Goal: Task Accomplishment & Management: Manage account settings

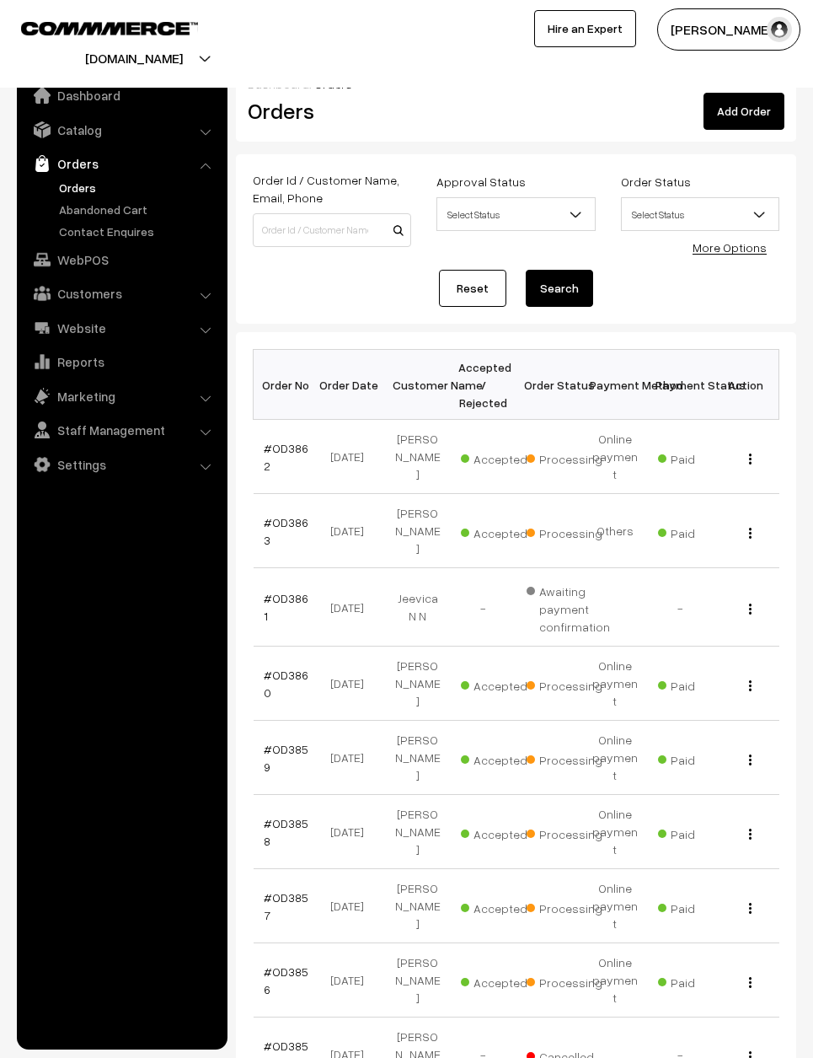
scroll to position [67, 0]
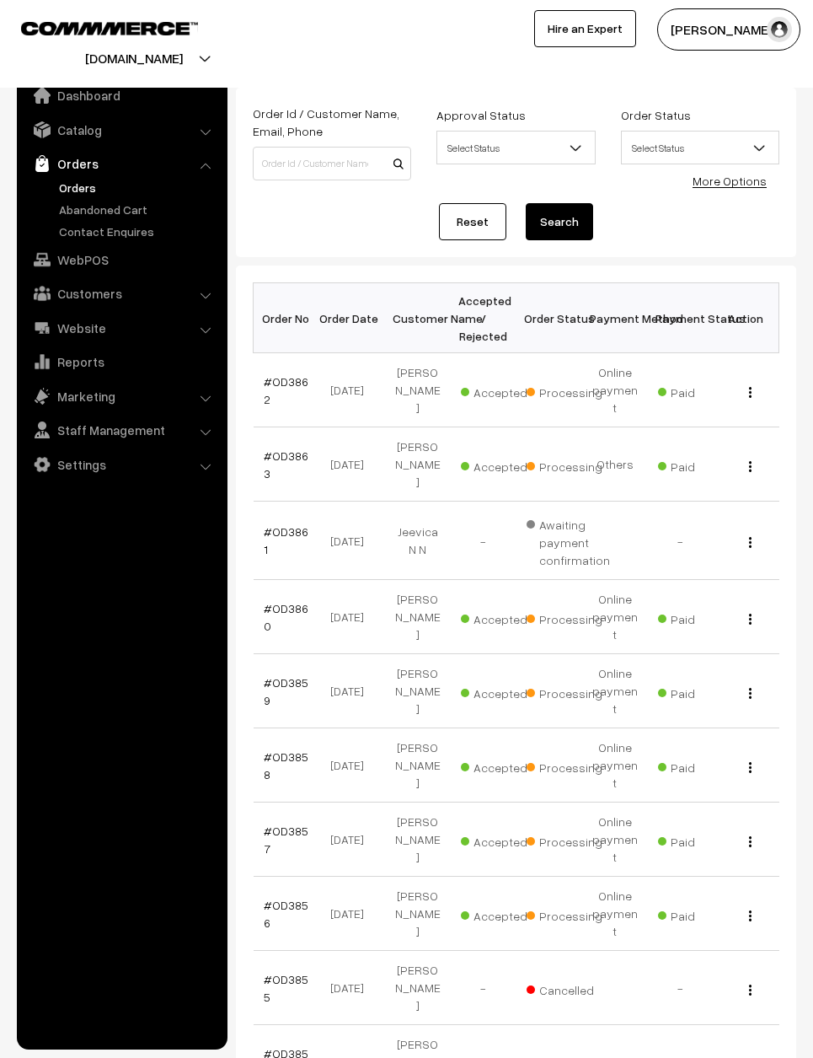
click at [485, 210] on link "Reset" at bounding box center [472, 221] width 67 height 37
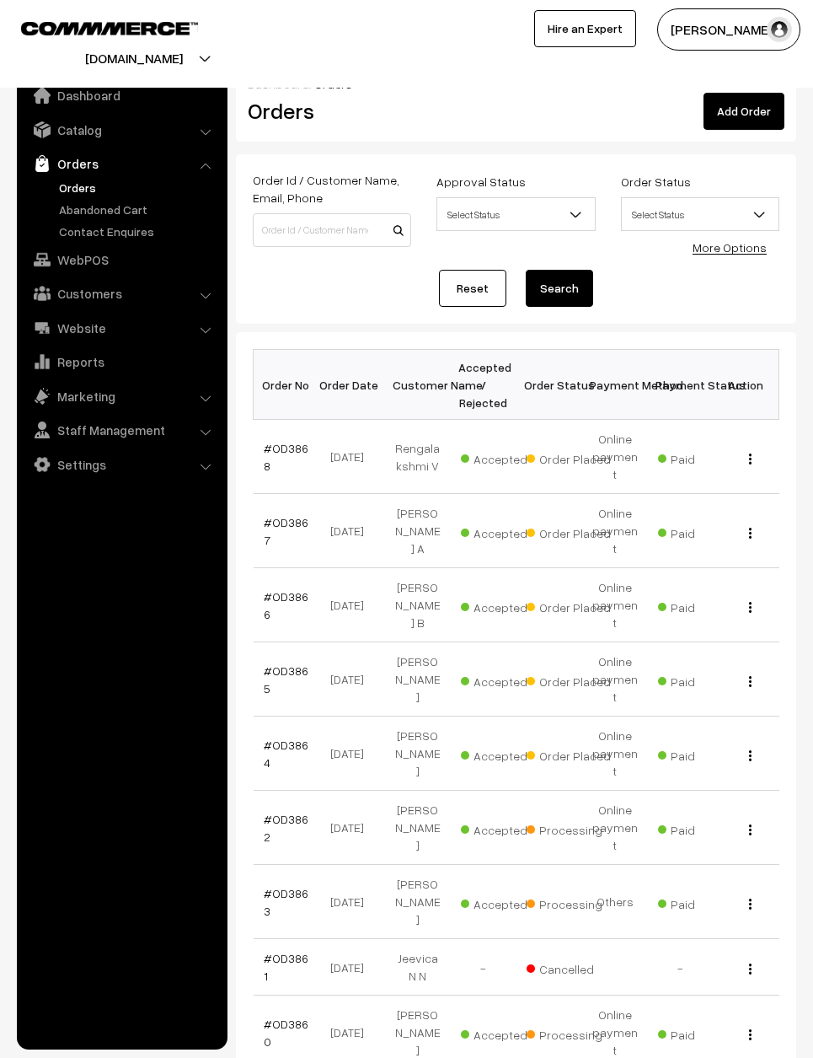
click at [282, 738] on link "#OD3864" at bounding box center [286, 754] width 45 height 32
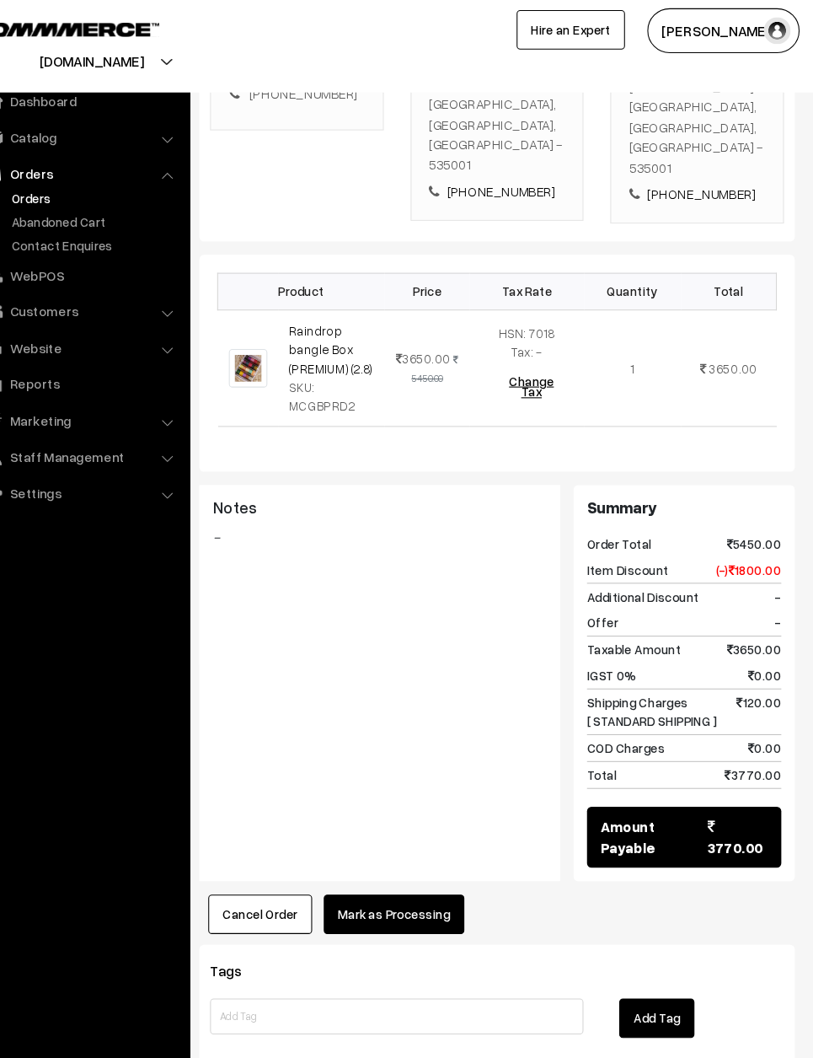
scroll to position [409, 0]
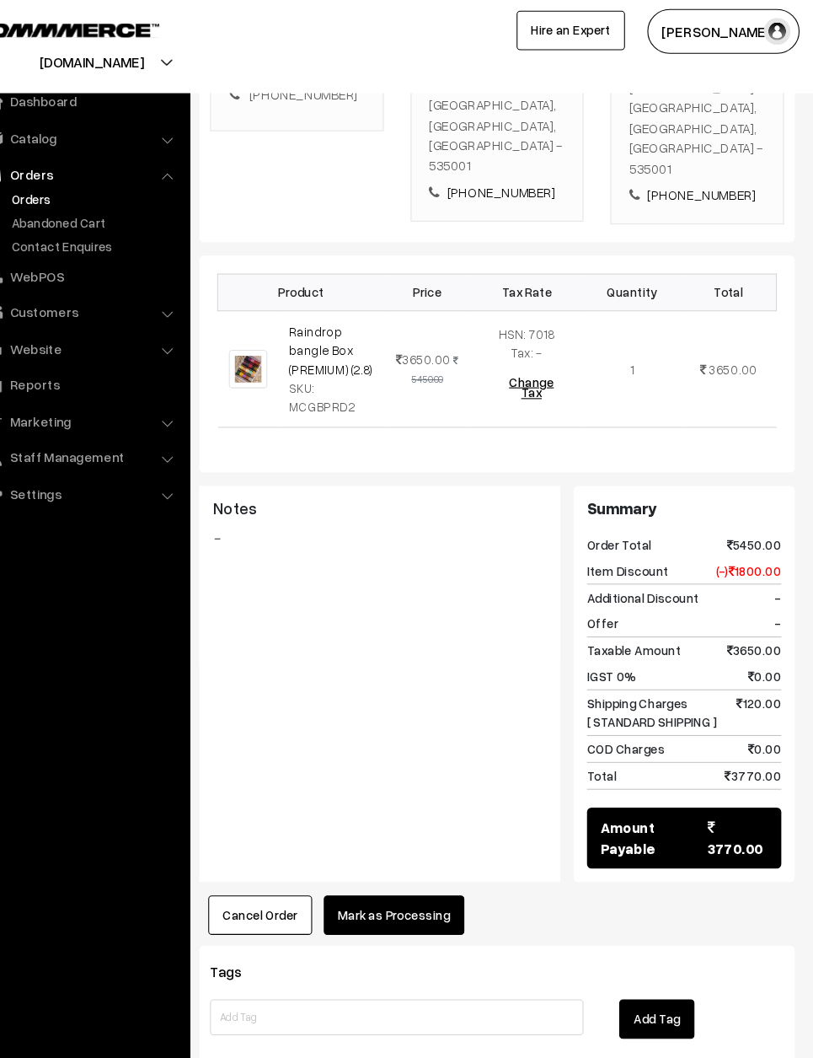
click at [396, 842] on button "Mark as Processing" at bounding box center [419, 860] width 132 height 37
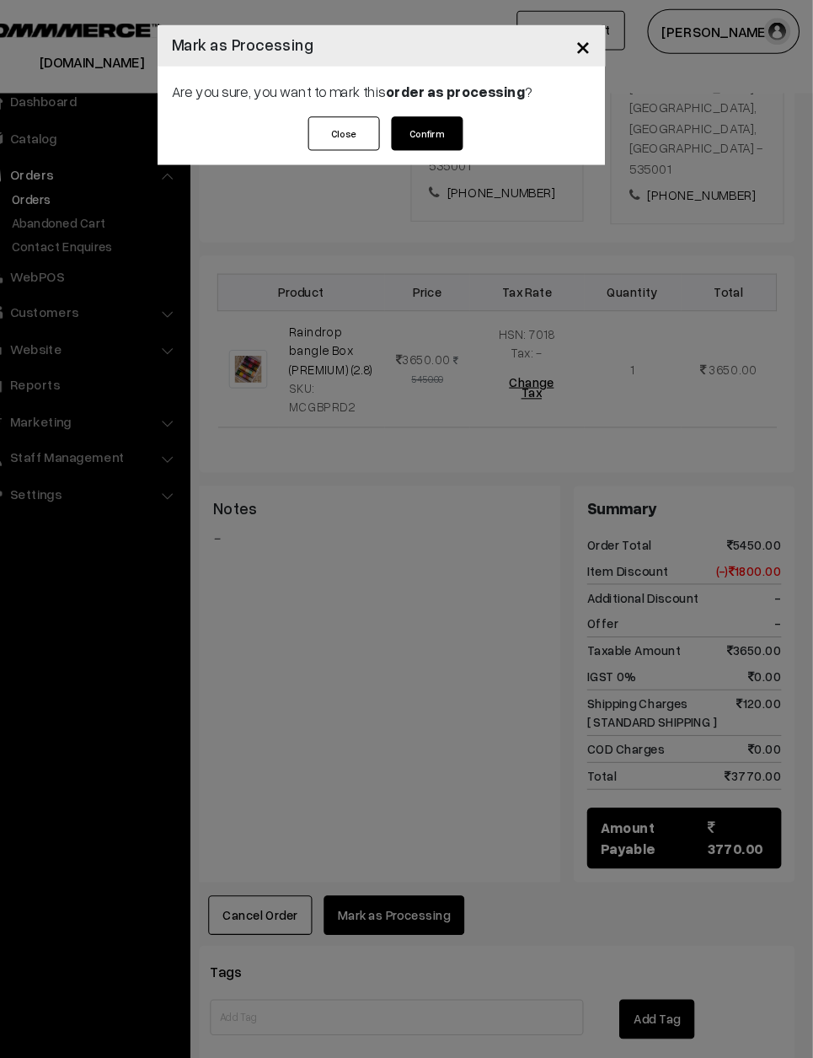
click at [416, 121] on button "Confirm" at bounding box center [449, 126] width 67 height 32
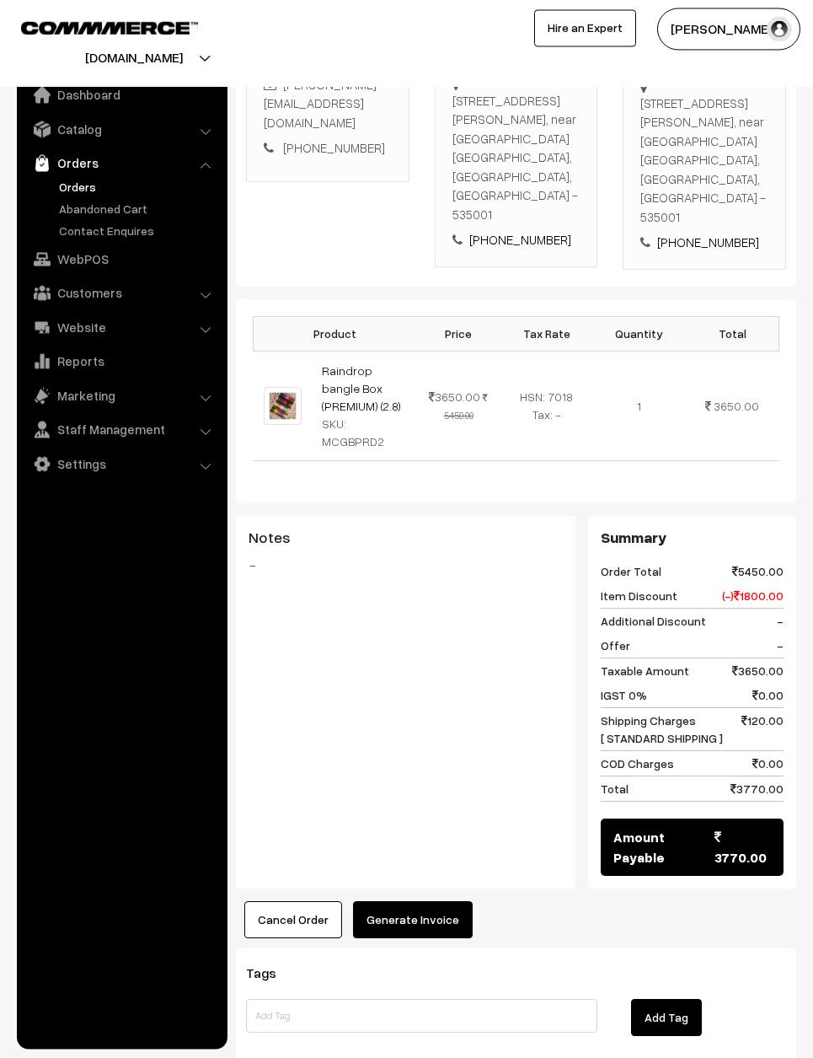
scroll to position [343, 0]
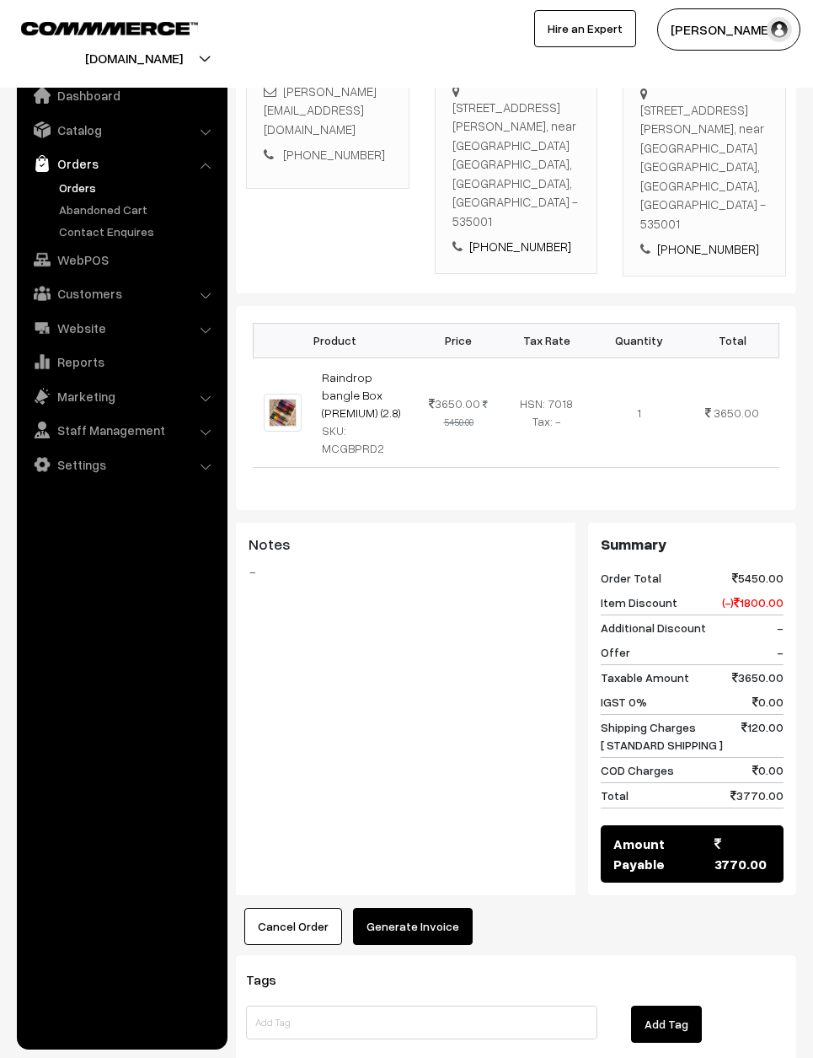
click at [412, 908] on button "Generate Invoice" at bounding box center [413, 926] width 120 height 37
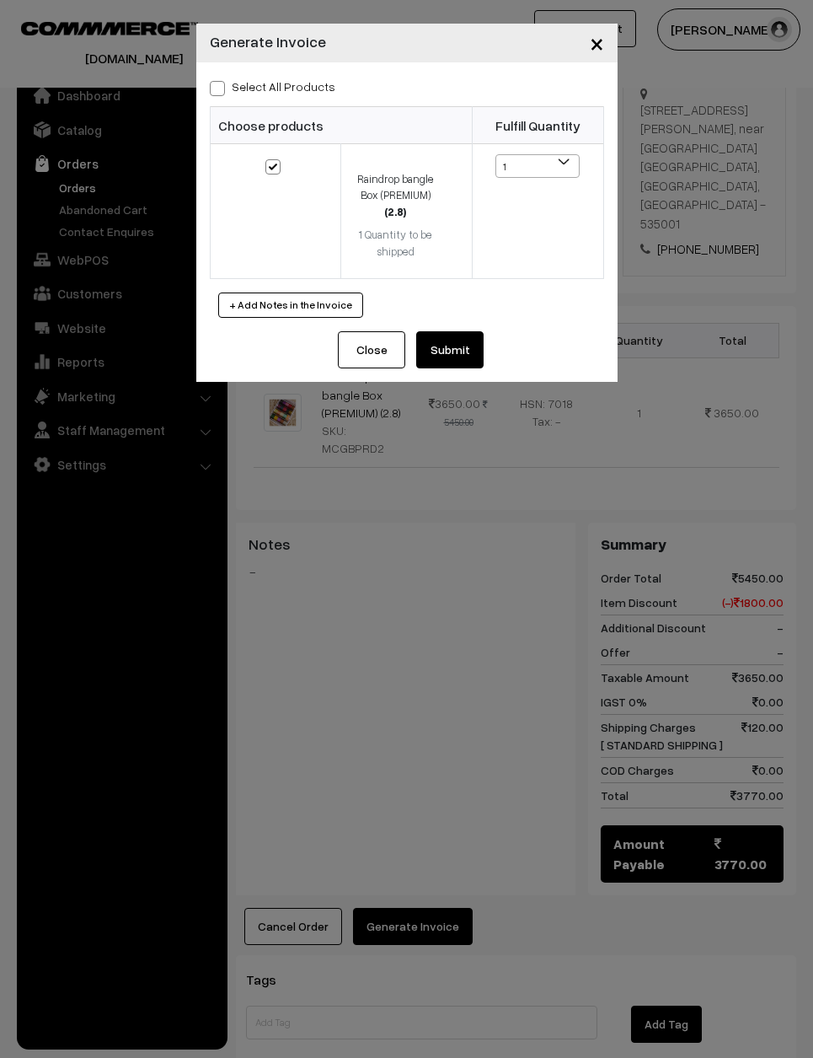
click at [228, 94] on label "Select All Products" at bounding box center [273, 87] width 126 height 18
click at [221, 91] on input "Select All Products" at bounding box center [215, 85] width 11 height 11
checkbox input "true"
click at [481, 349] on button "Submit" at bounding box center [449, 349] width 67 height 37
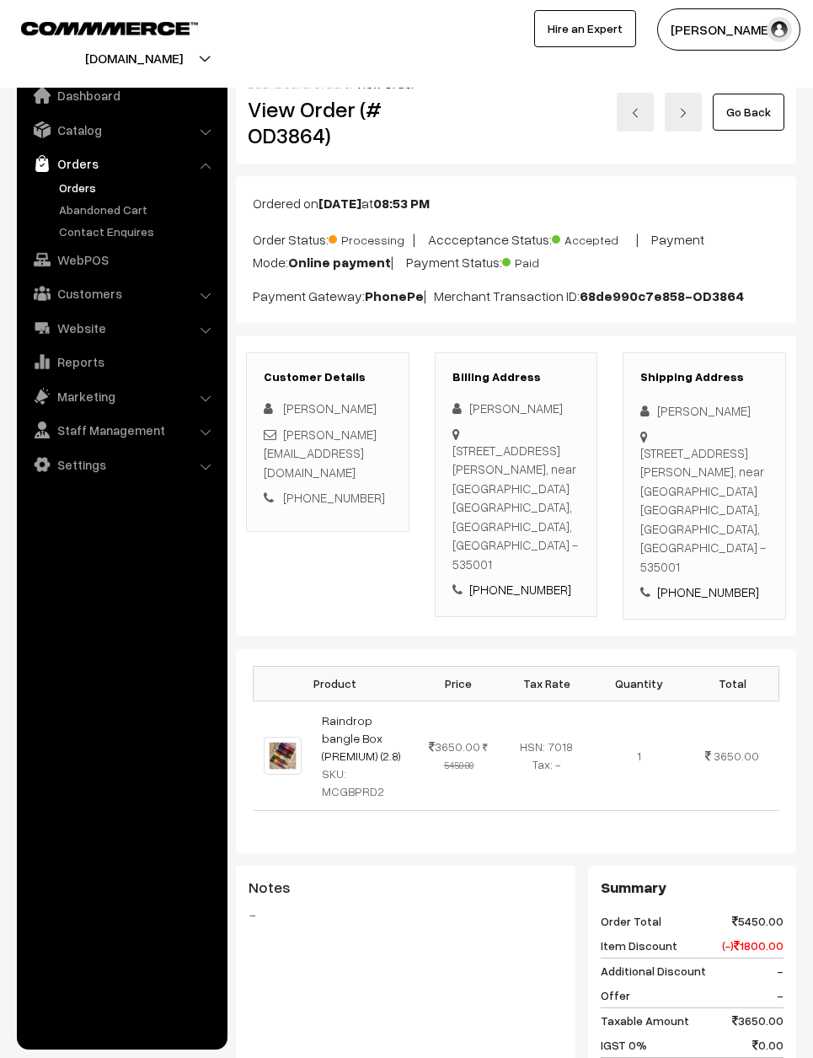
click at [767, 120] on link "Go Back" at bounding box center [749, 112] width 72 height 37
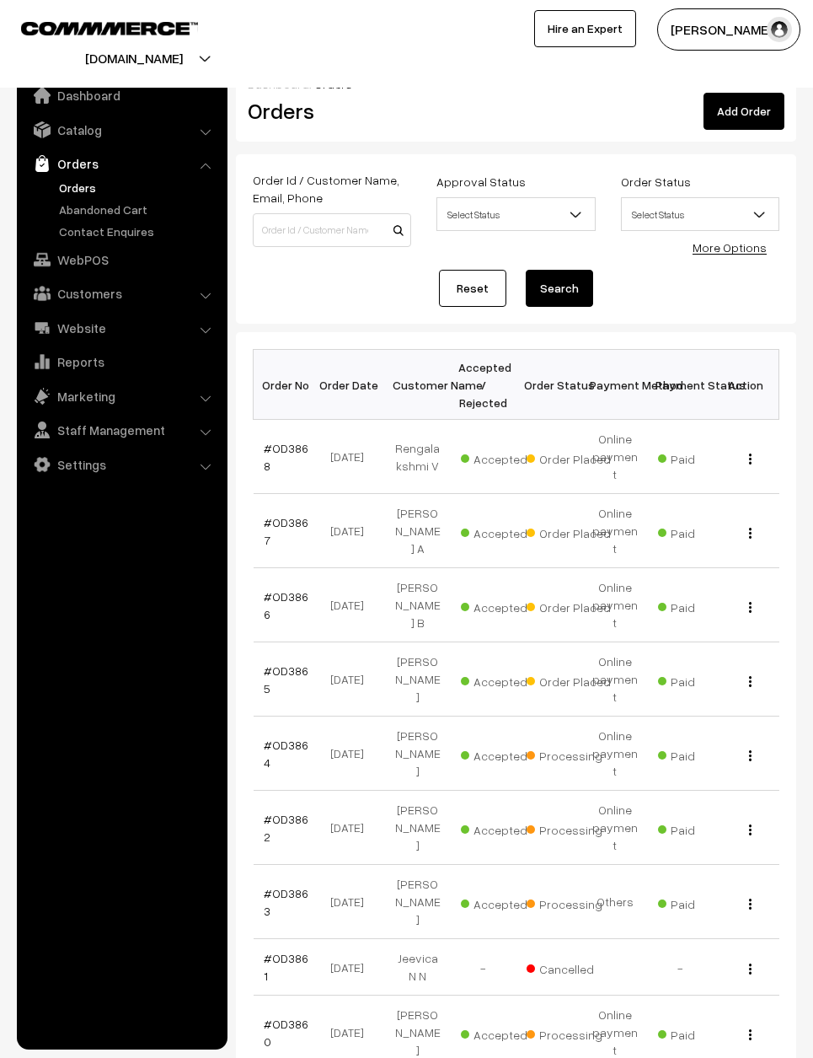
click at [311, 642] on td "#OD3865" at bounding box center [287, 679] width 66 height 74
click at [275, 663] on link "#OD3865" at bounding box center [286, 679] width 45 height 32
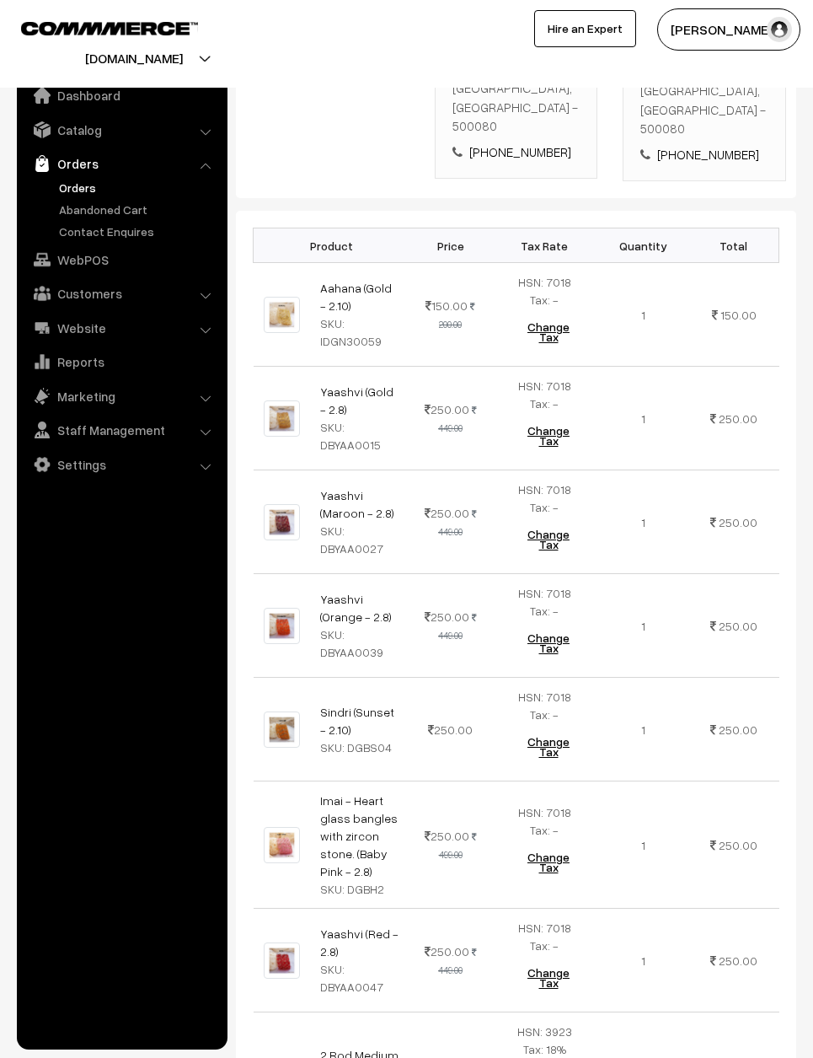
scroll to position [497, 0]
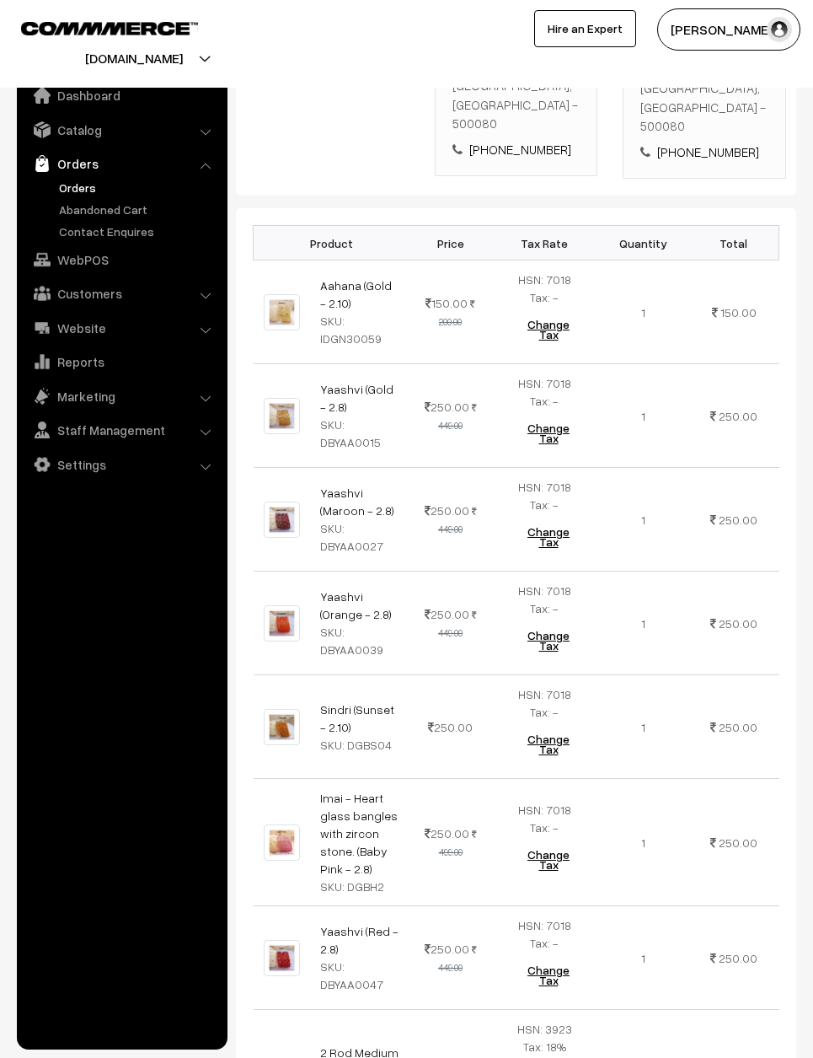
click at [461, 1033] on td "200.00" at bounding box center [450, 1079] width 81 height 139
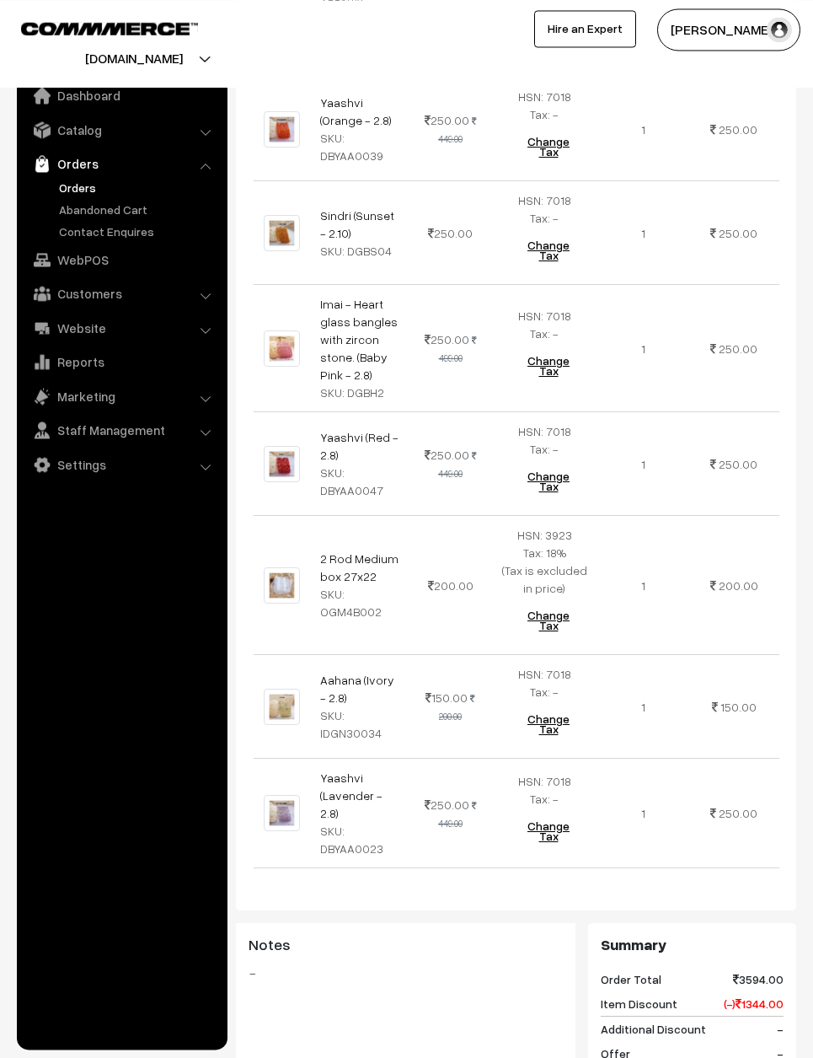
scroll to position [1005, 0]
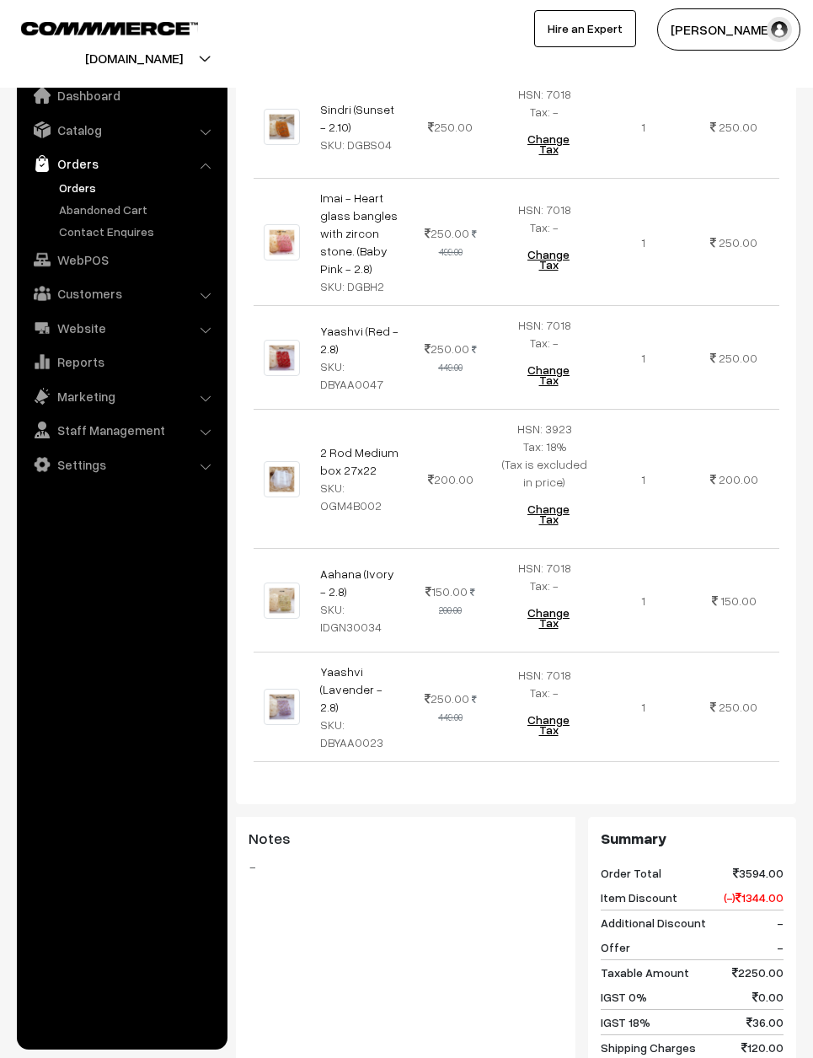
click at [704, 673] on td "250.00" at bounding box center [734, 707] width 90 height 110
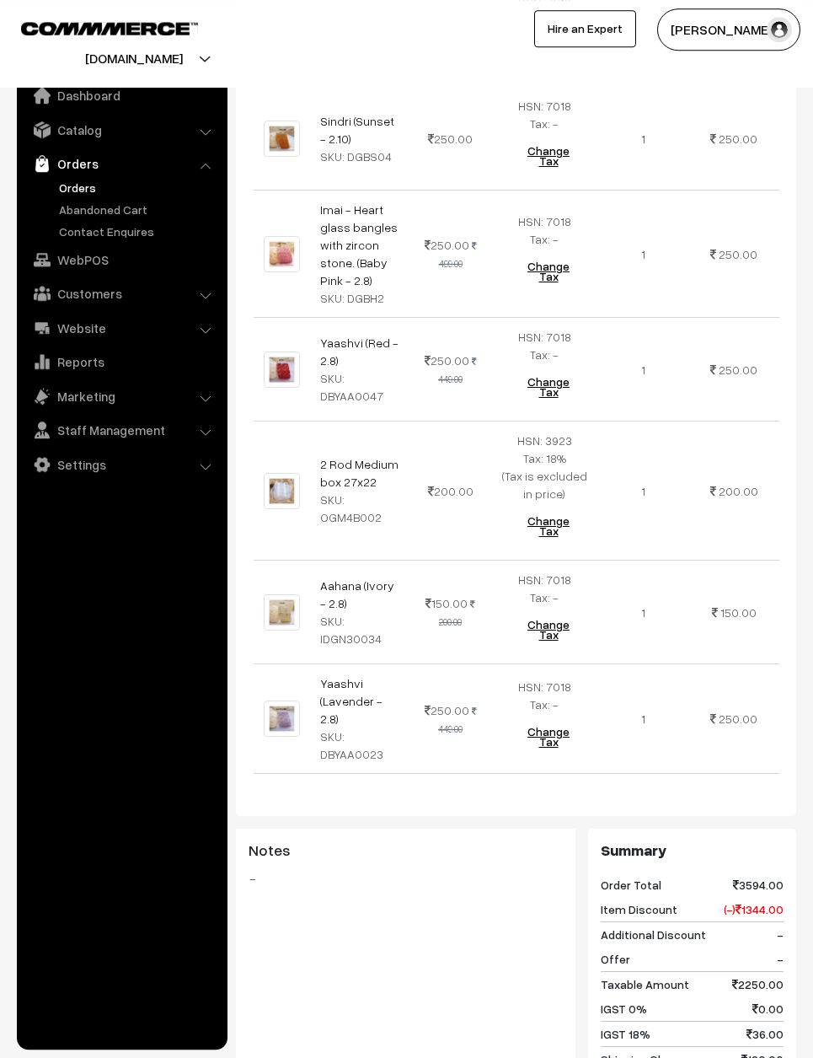
scroll to position [1083, 0]
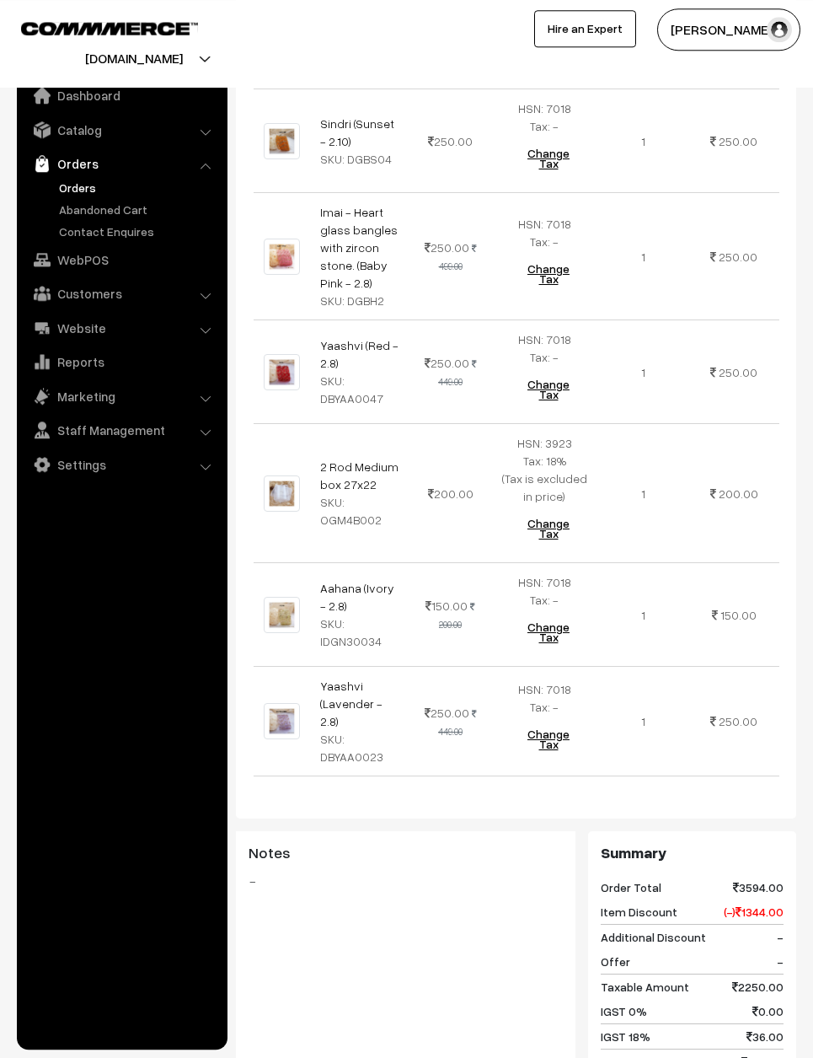
click at [510, 888] on div "Notes -" at bounding box center [406, 915] width 340 height 169
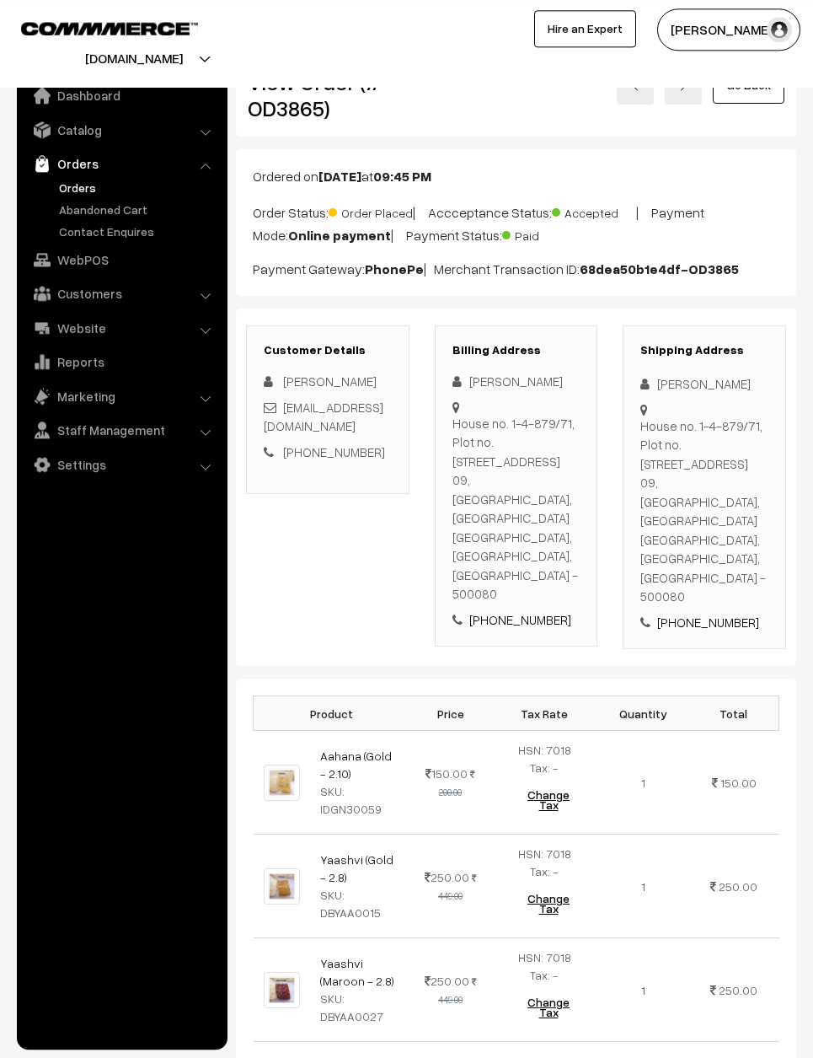
scroll to position [0, 0]
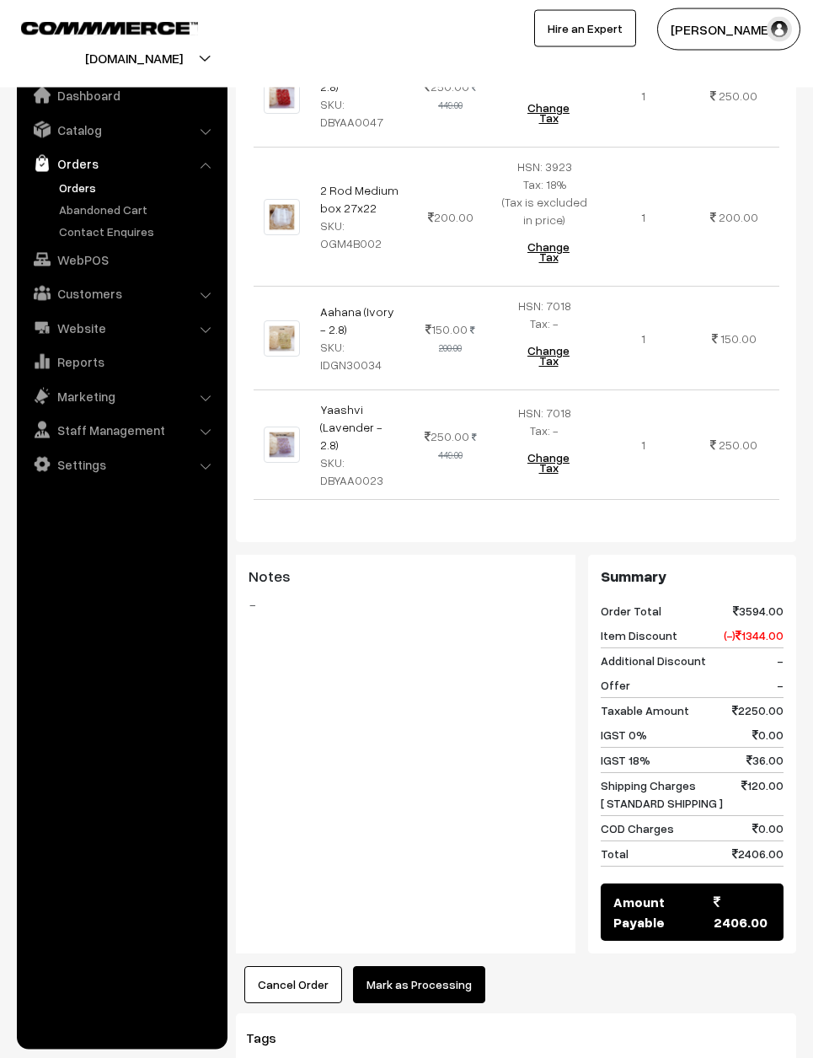
click at [435, 966] on button "Mark as Processing" at bounding box center [419, 984] width 132 height 37
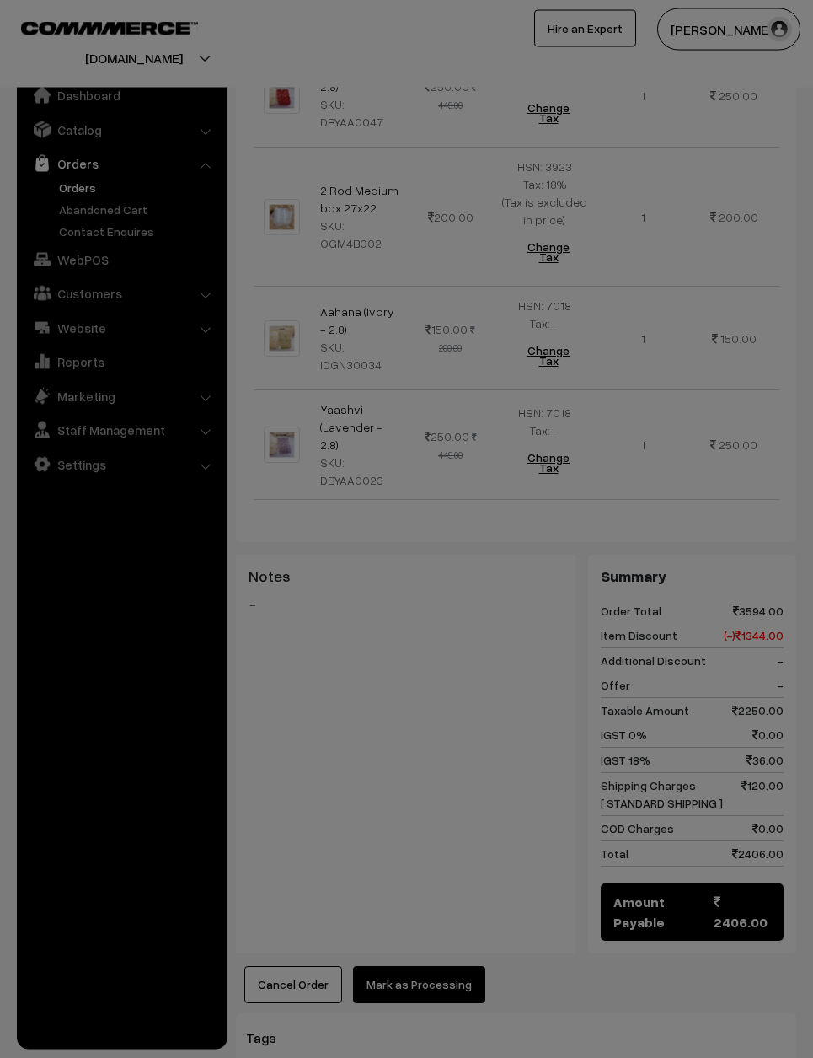
scroll to position [1360, 0]
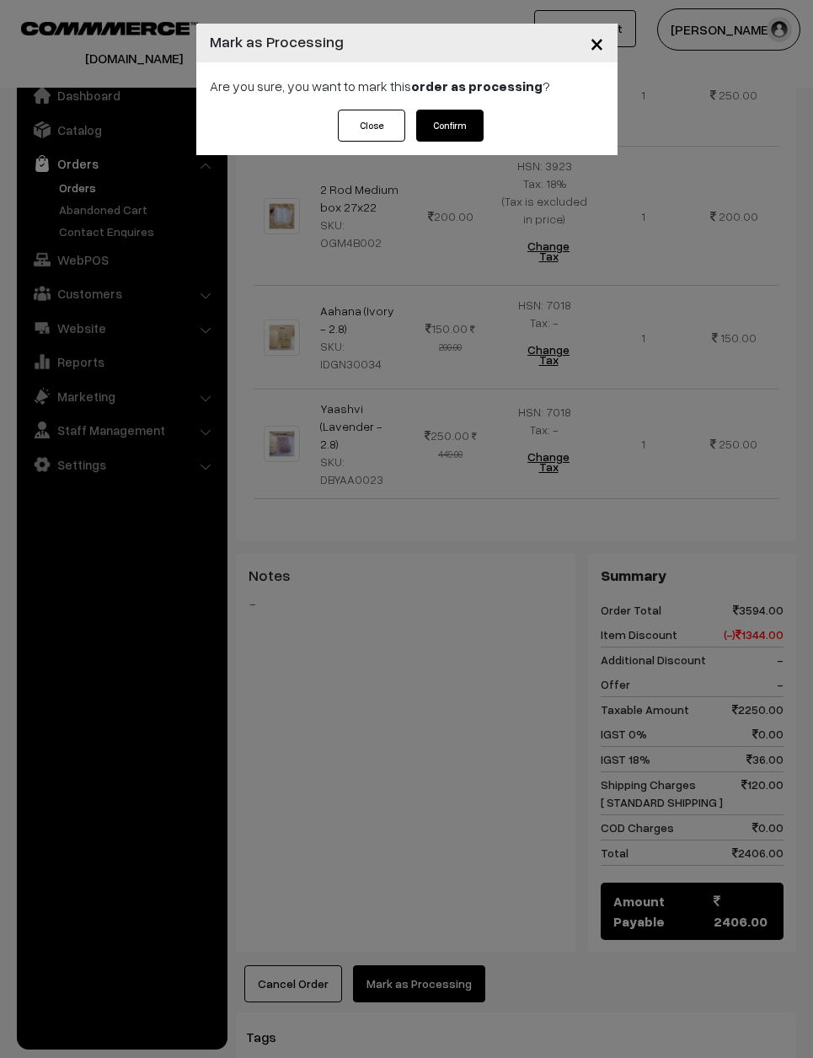
click at [453, 128] on button "Confirm" at bounding box center [449, 126] width 67 height 32
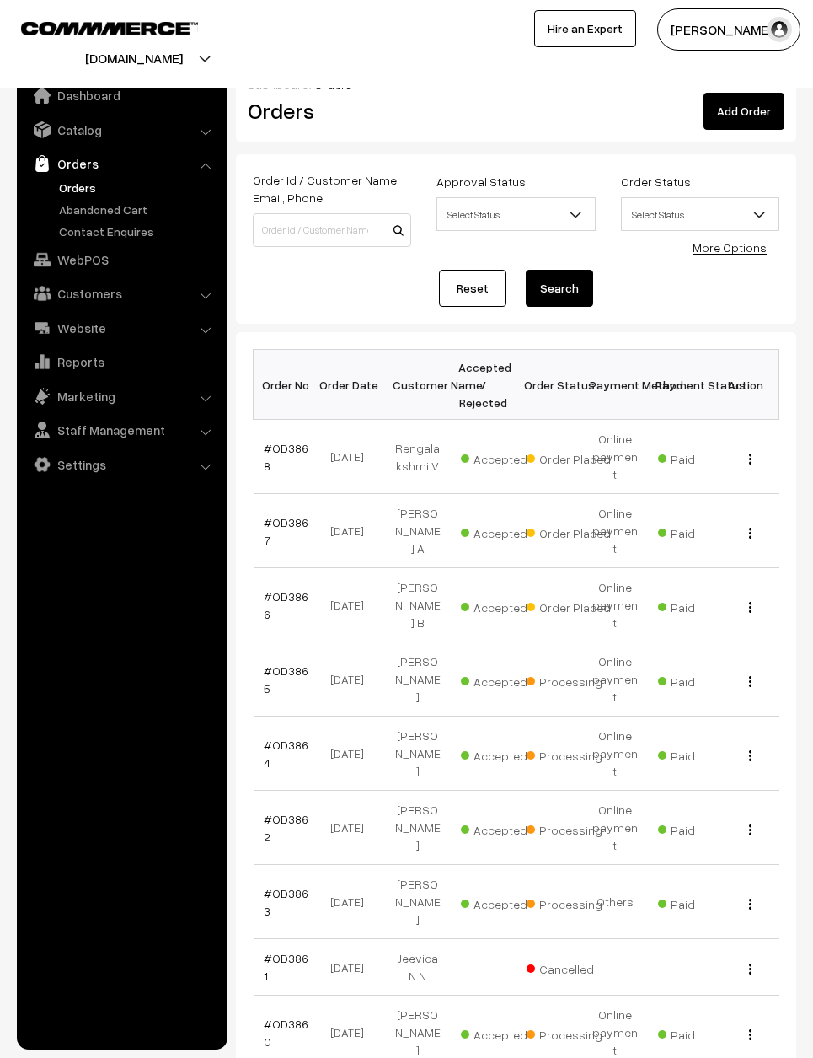
click at [286, 589] on link "#OD3866" at bounding box center [286, 605] width 45 height 32
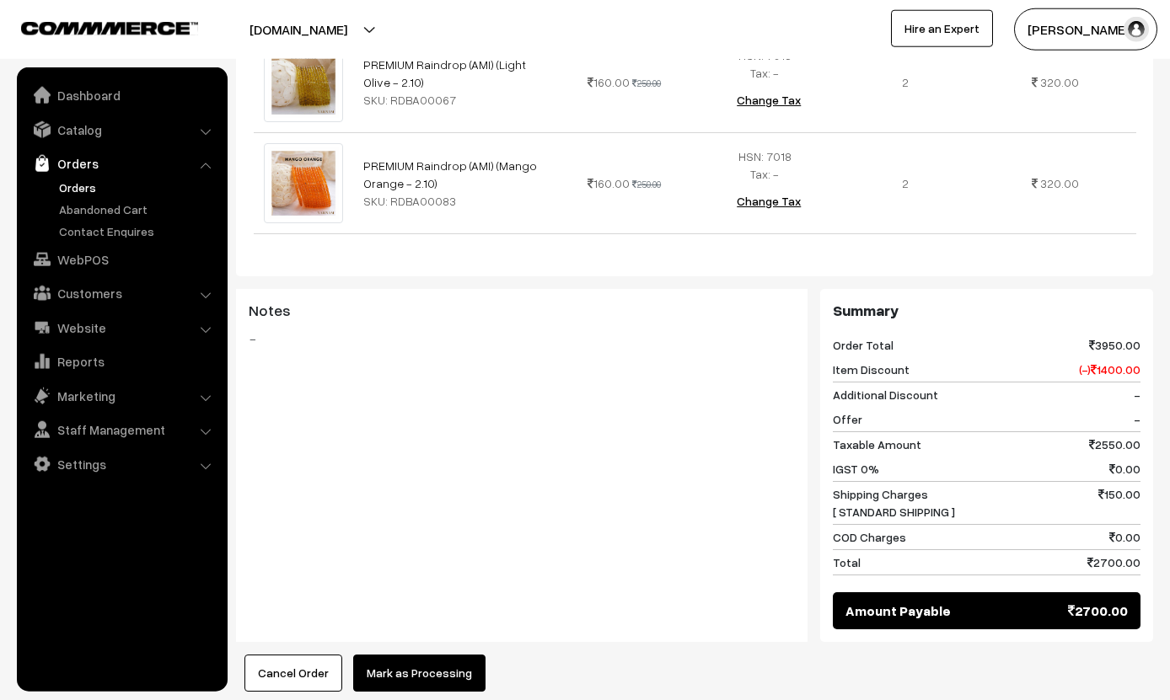
click at [428, 655] on button "Mark as Processing" at bounding box center [419, 673] width 132 height 37
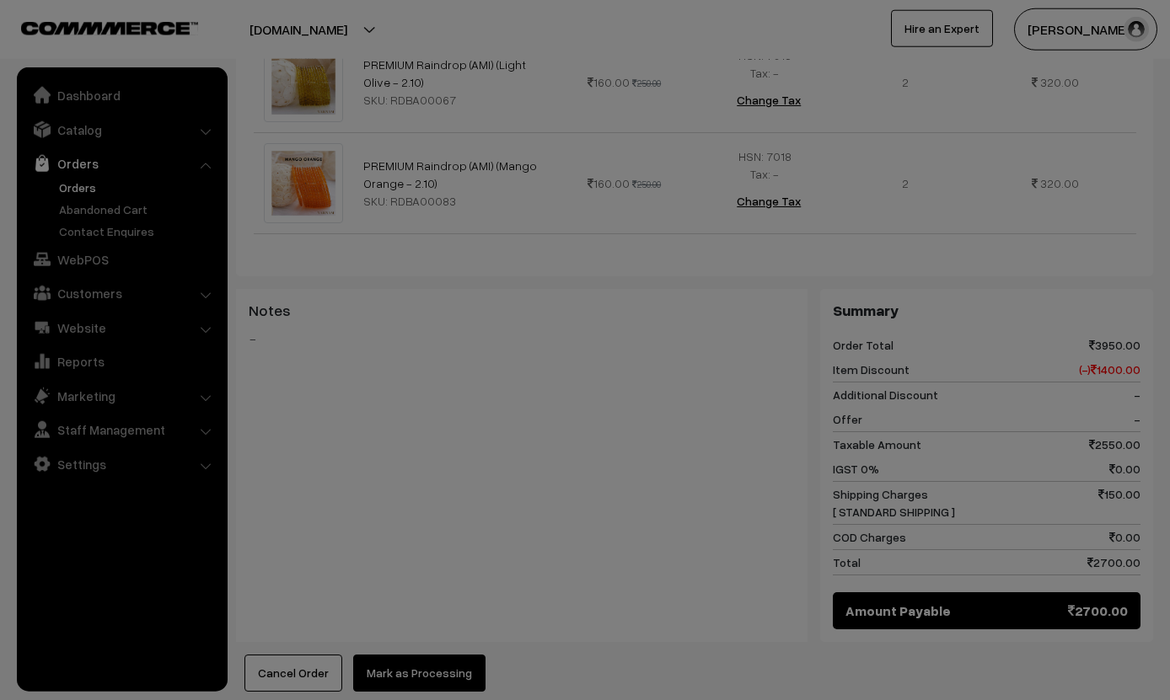
scroll to position [1277, 0]
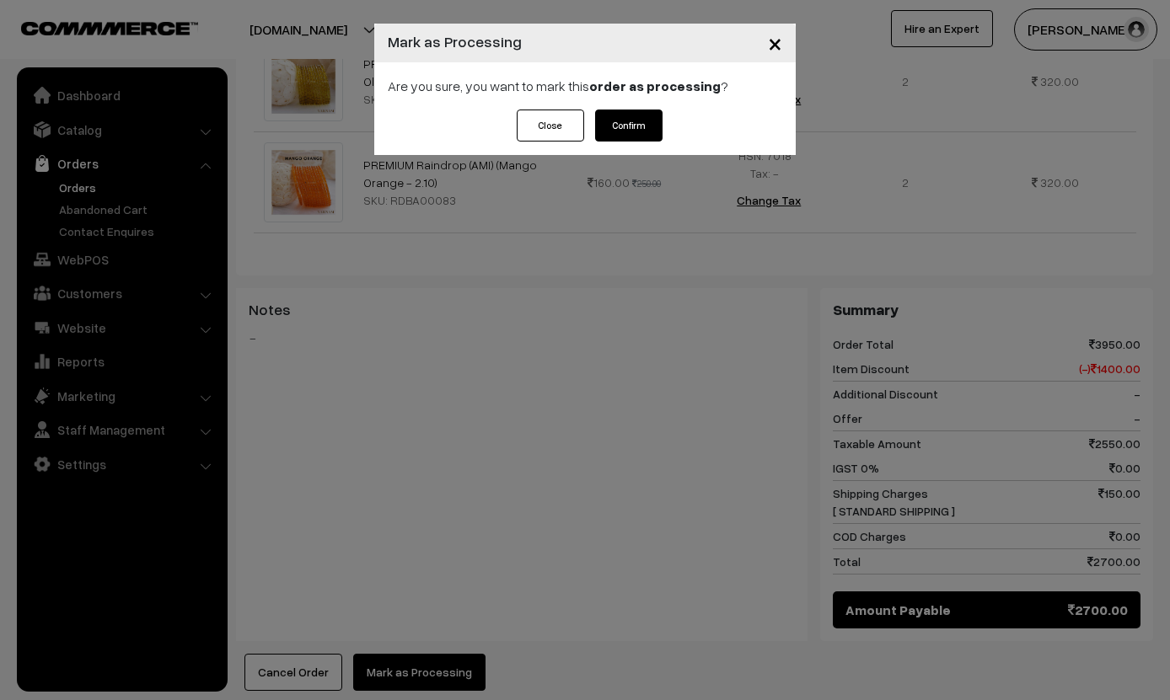
click at [662, 130] on button "Confirm" at bounding box center [628, 126] width 67 height 32
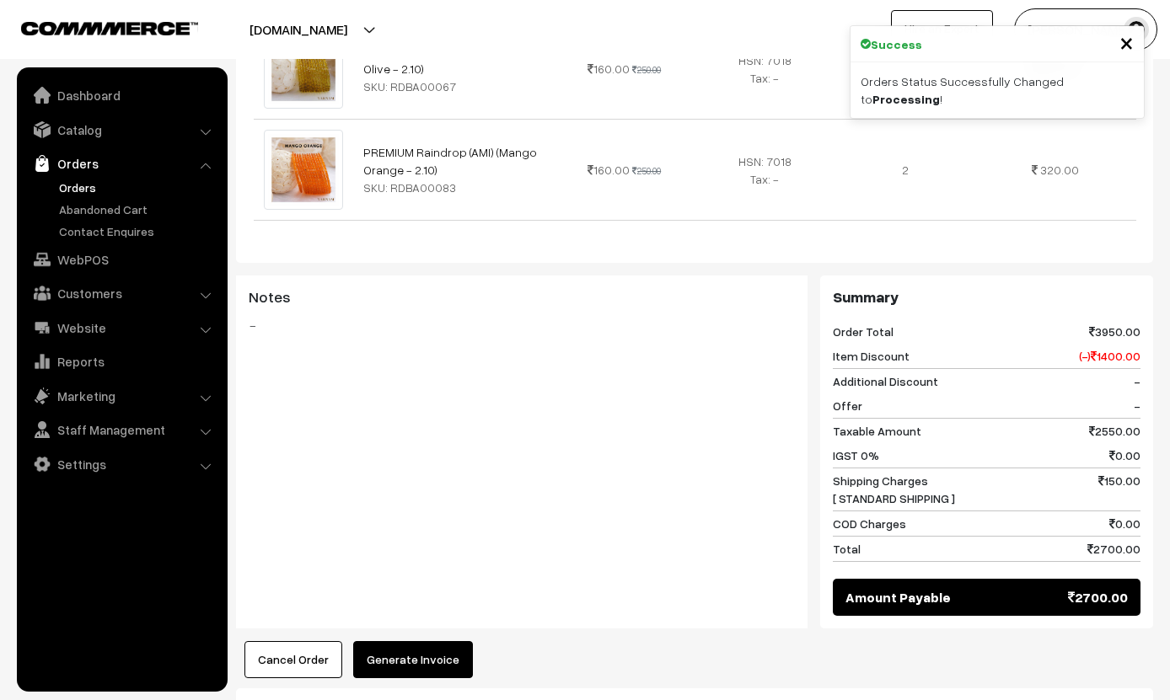
scroll to position [1397, 0]
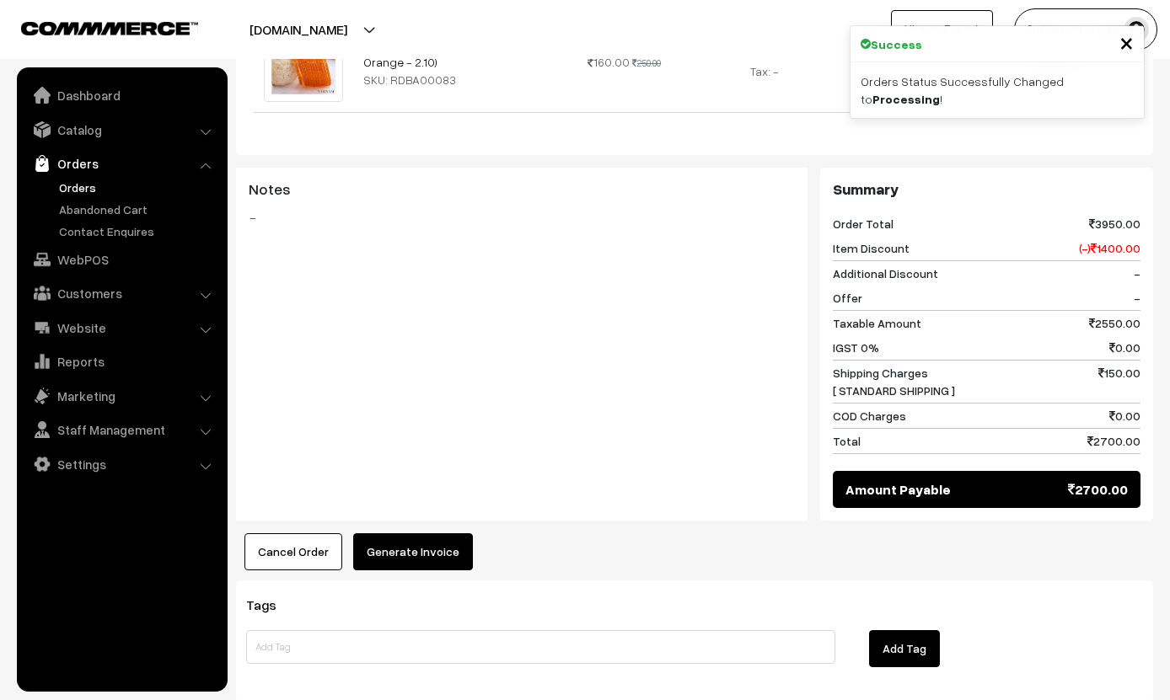
click at [410, 534] on button "Generate Invoice" at bounding box center [413, 552] width 120 height 37
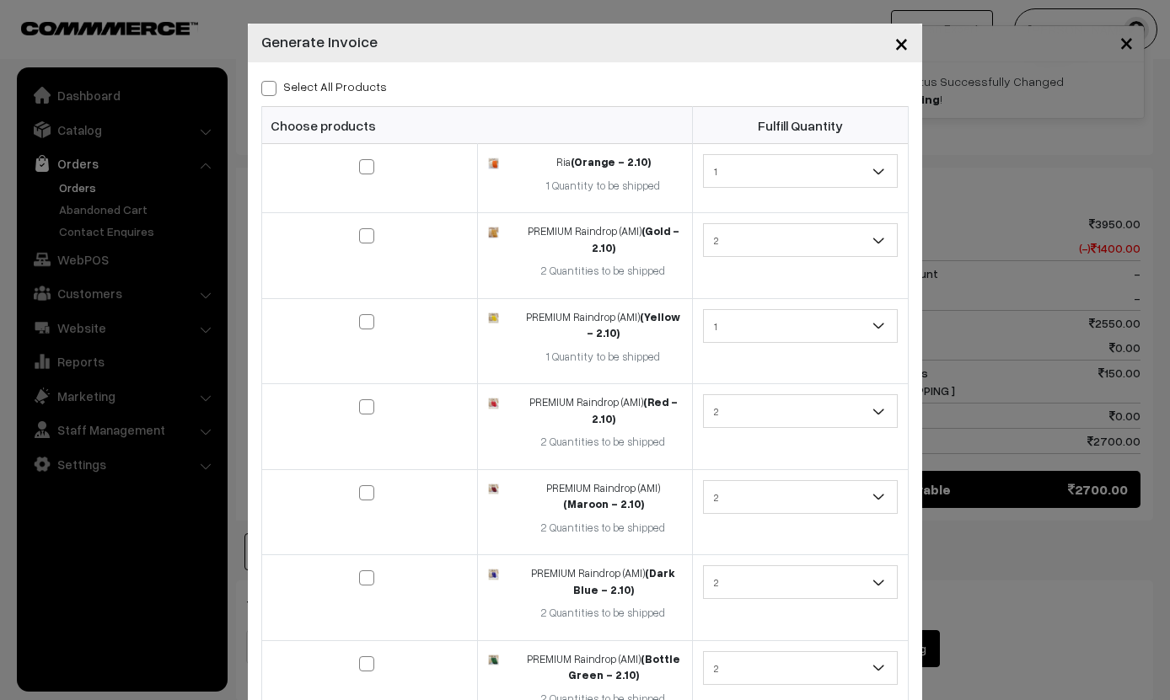
click at [278, 93] on label "Select All Products" at bounding box center [324, 87] width 126 height 18
click at [272, 91] on input "Select All Products" at bounding box center [266, 85] width 11 height 11
checkbox input "true"
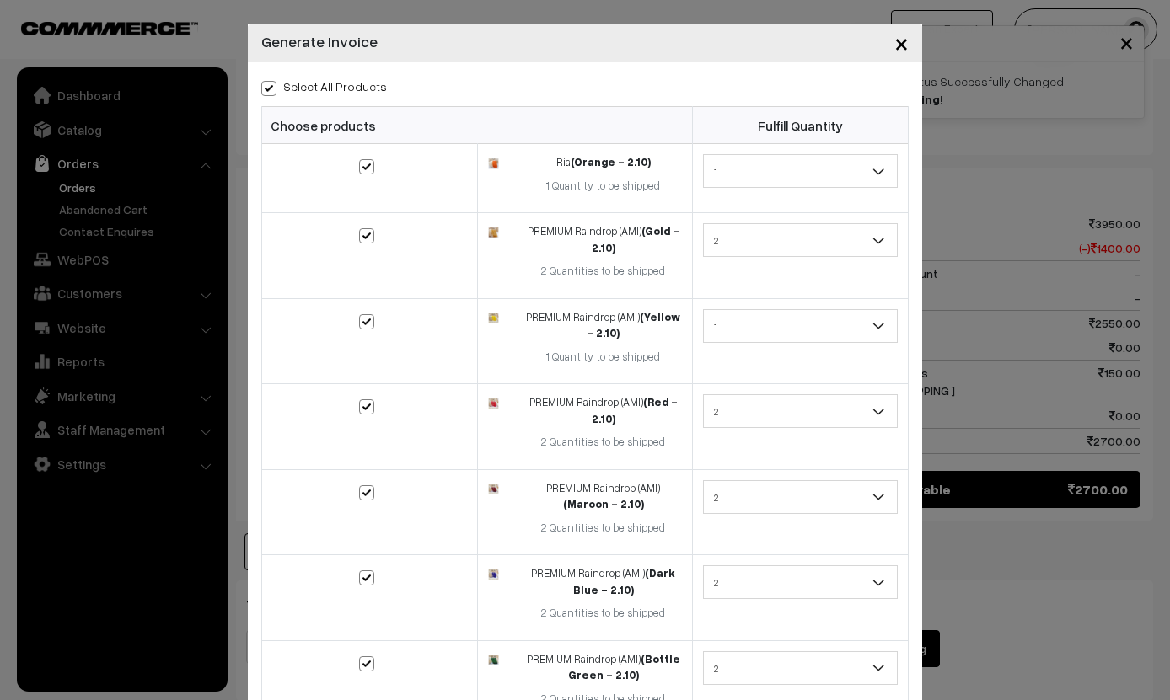
checkbox input "true"
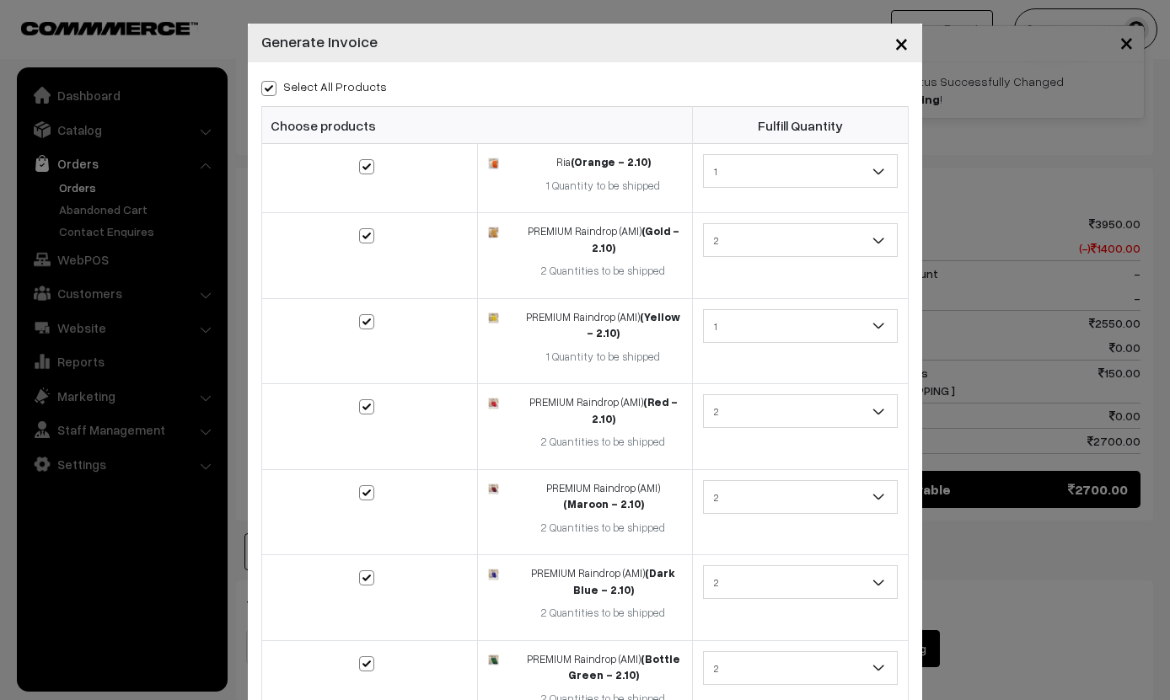
checkbox input "true"
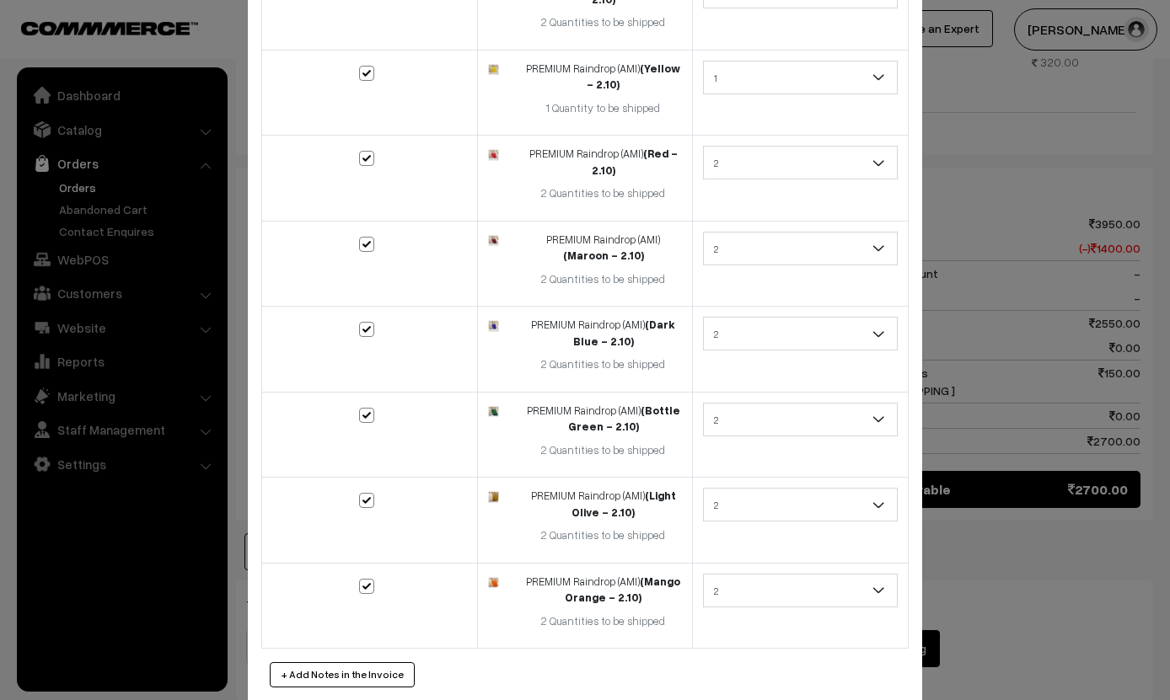
scroll to position [246, 0]
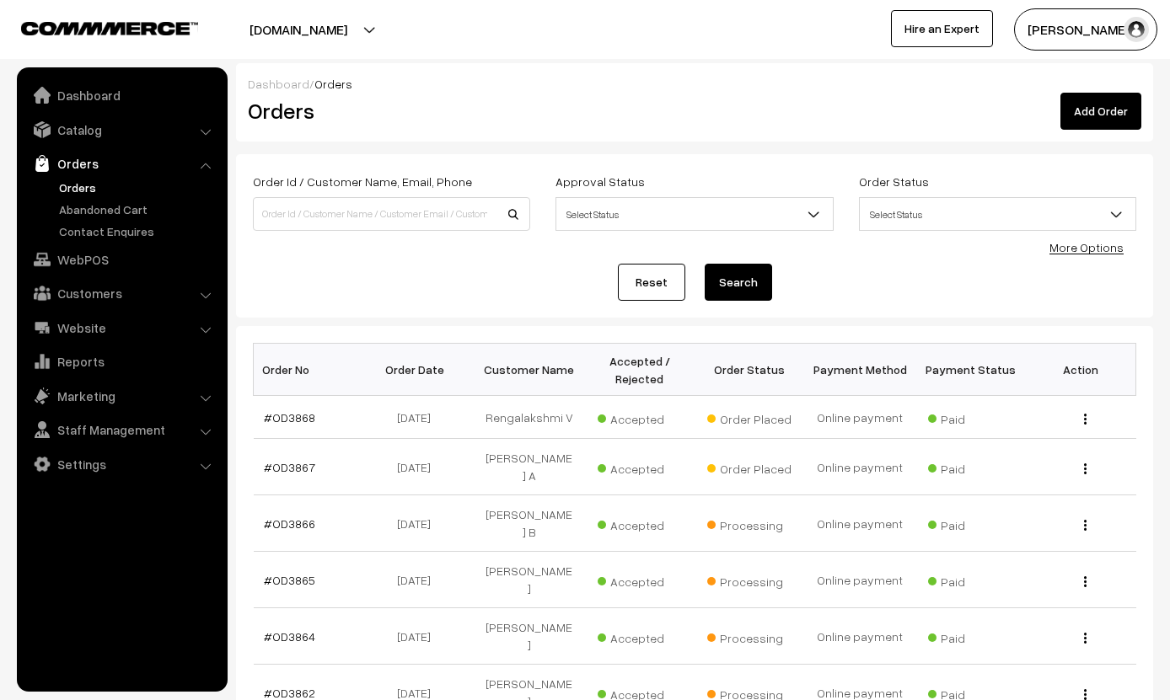
click at [279, 463] on link "#OD3867" at bounding box center [289, 467] width 51 height 14
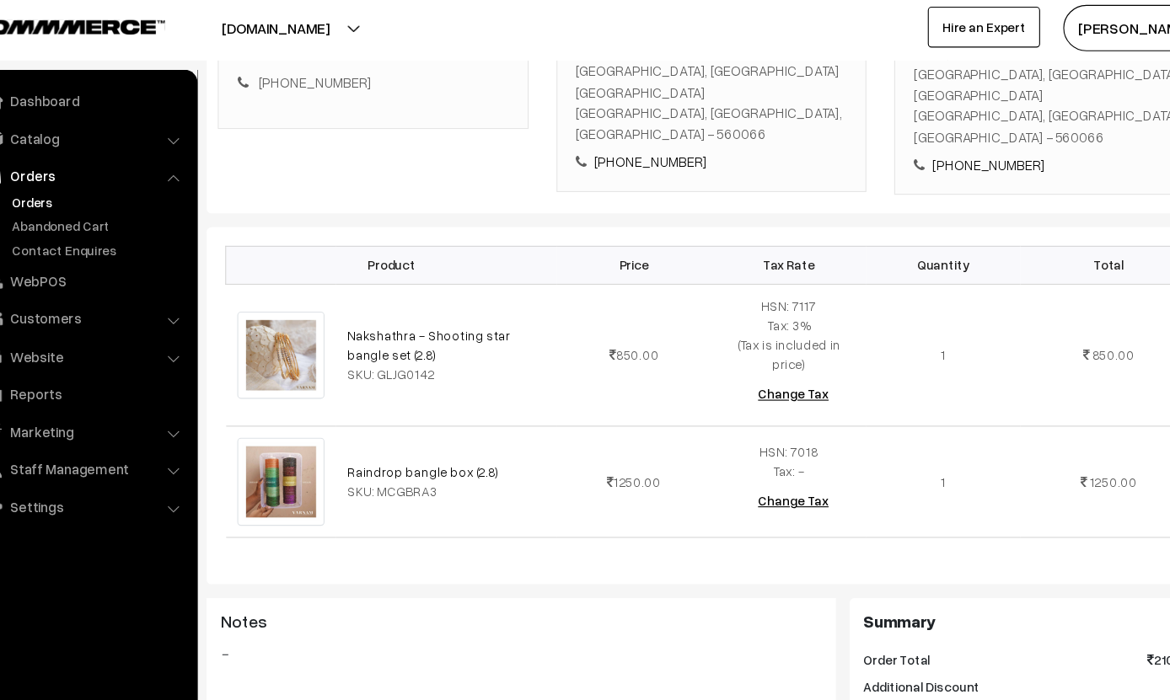
scroll to position [367, 0]
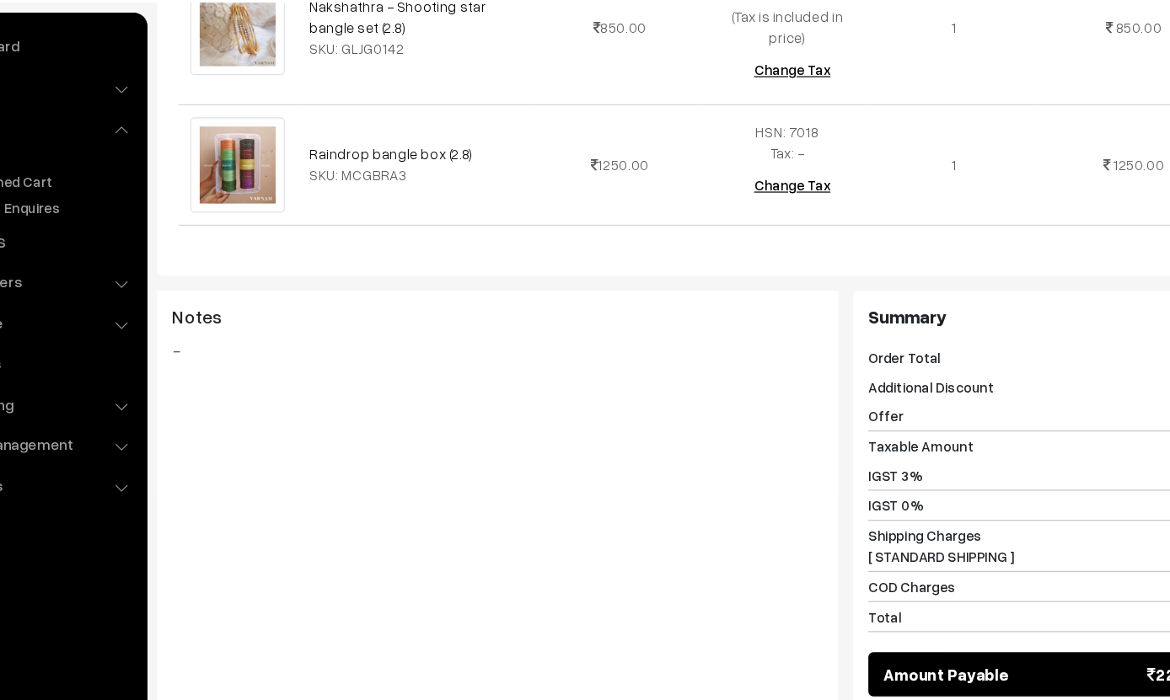
click at [353, 667] on button "Mark as Processing" at bounding box center [419, 685] width 132 height 37
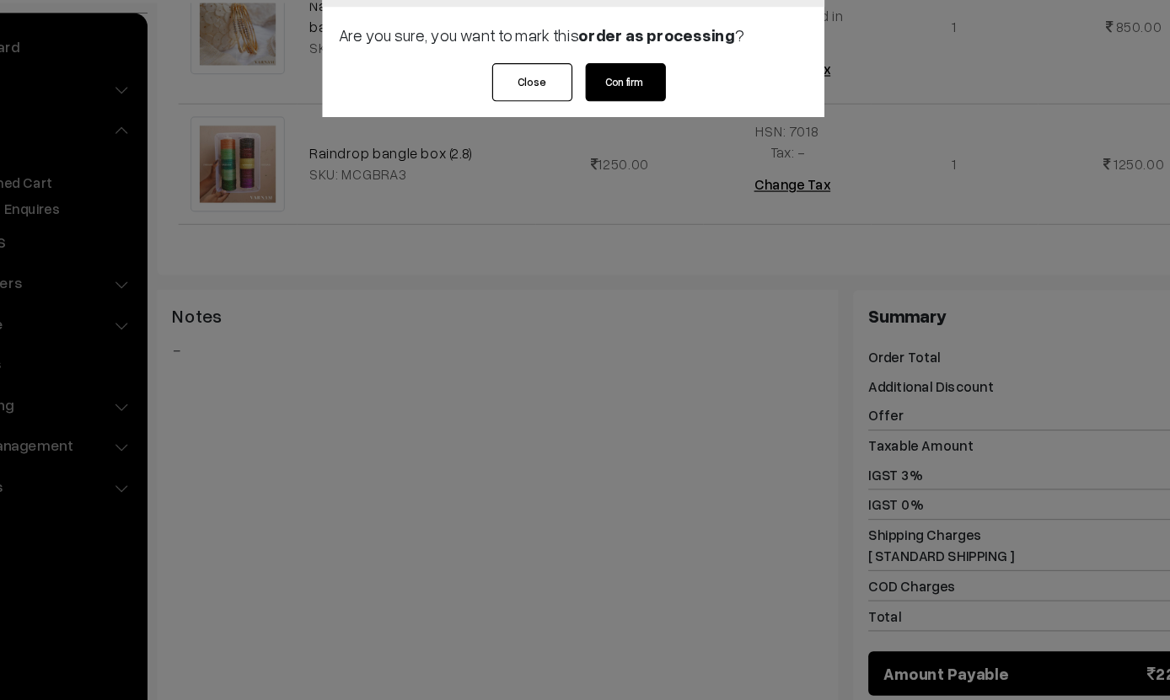
click at [595, 110] on button "Confirm" at bounding box center [628, 126] width 67 height 32
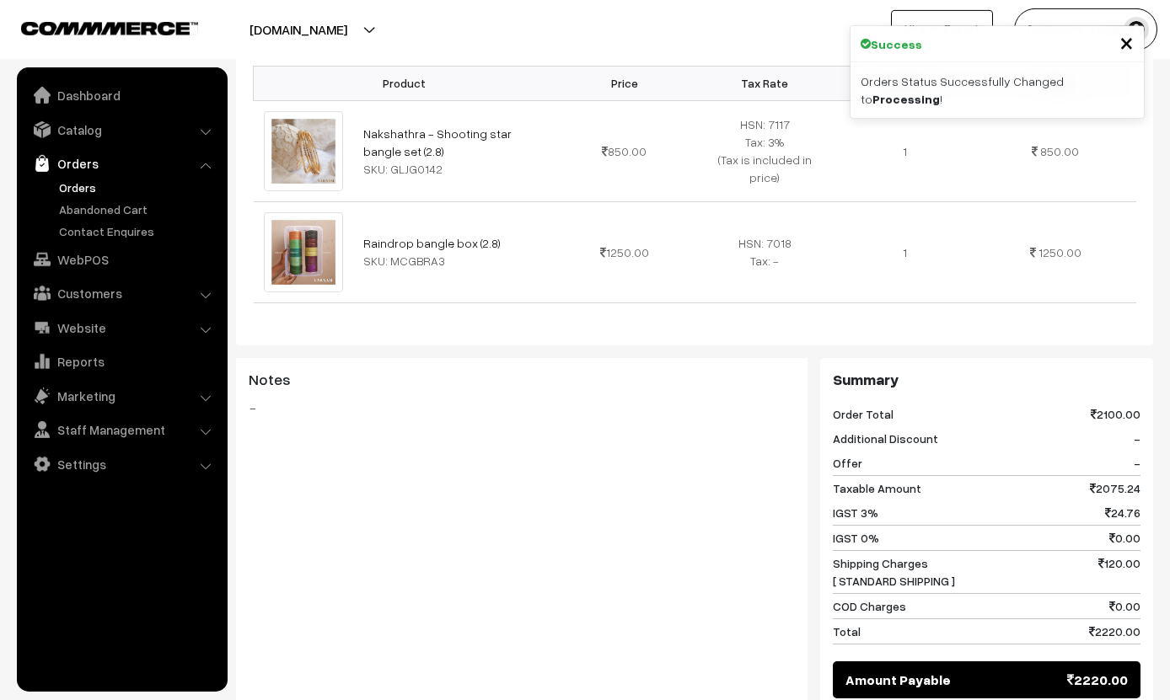
scroll to position [707, 0]
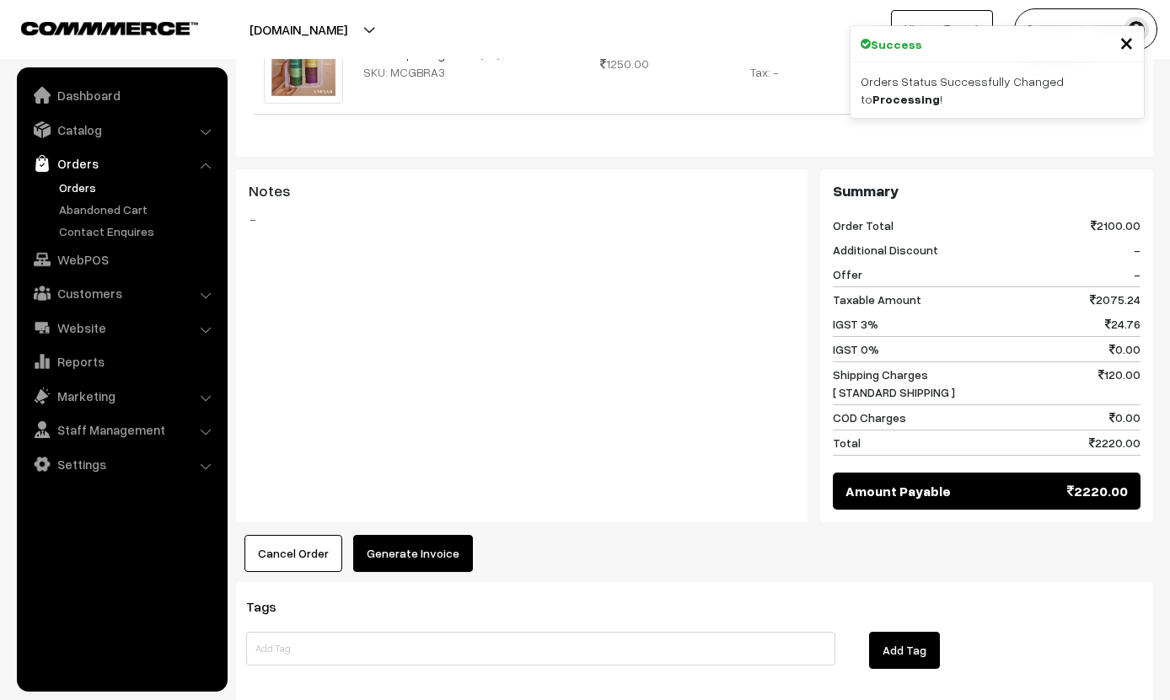
click at [416, 535] on button "Generate Invoice" at bounding box center [413, 553] width 120 height 37
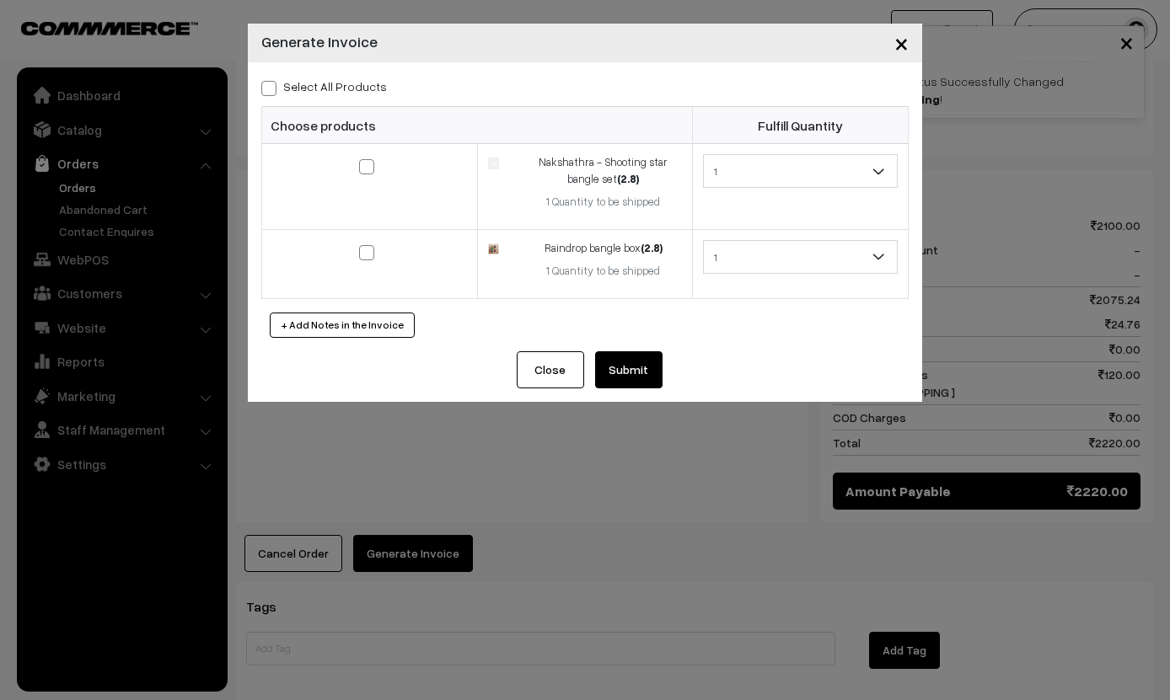
click at [273, 90] on span at bounding box center [268, 88] width 15 height 15
click at [272, 90] on input "Select All Products" at bounding box center [266, 85] width 11 height 11
checkbox input "true"
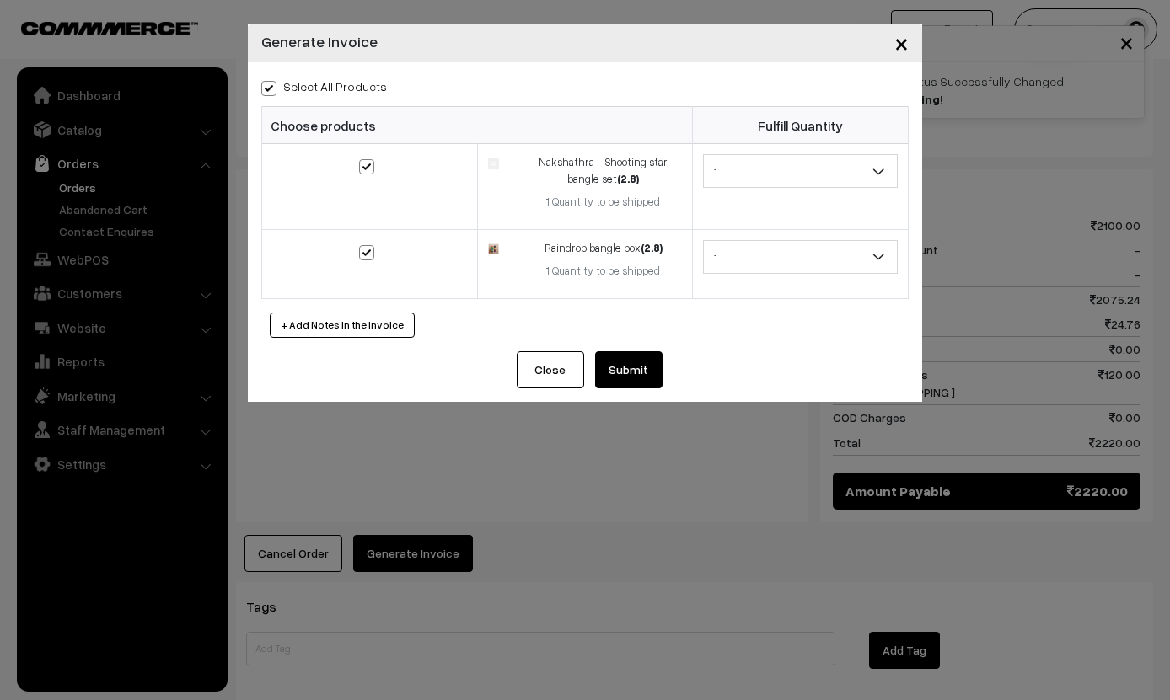
click at [636, 365] on button "Submit" at bounding box center [628, 369] width 67 height 37
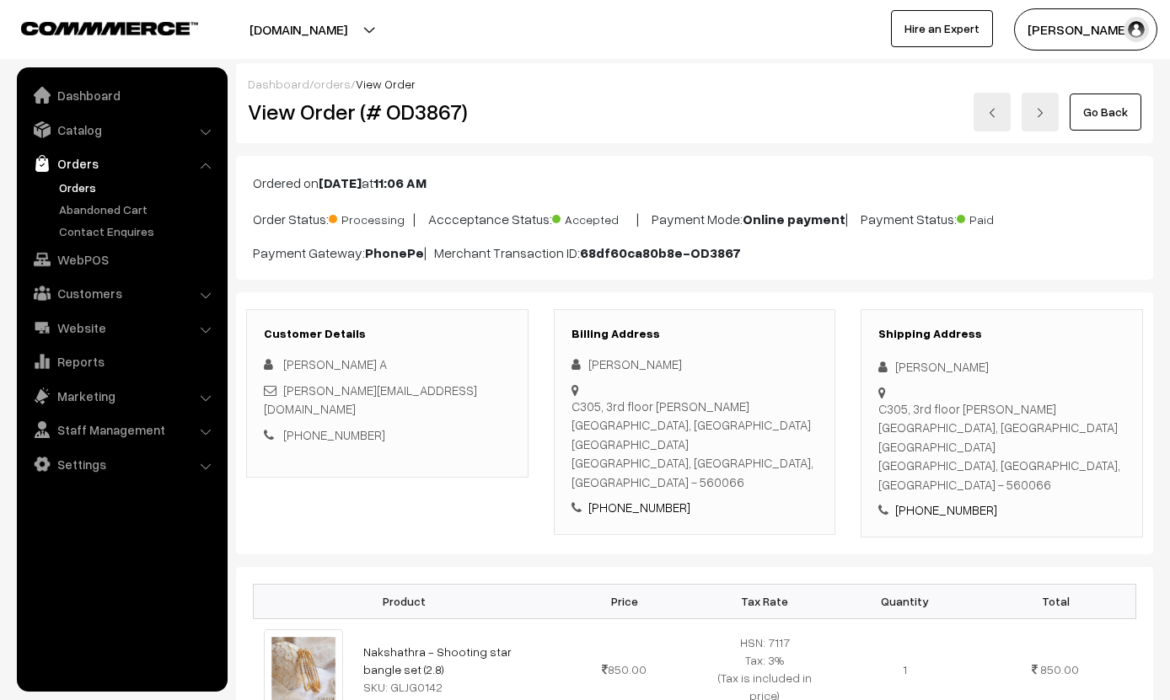
click at [1092, 94] on link "Go Back" at bounding box center [1106, 112] width 72 height 37
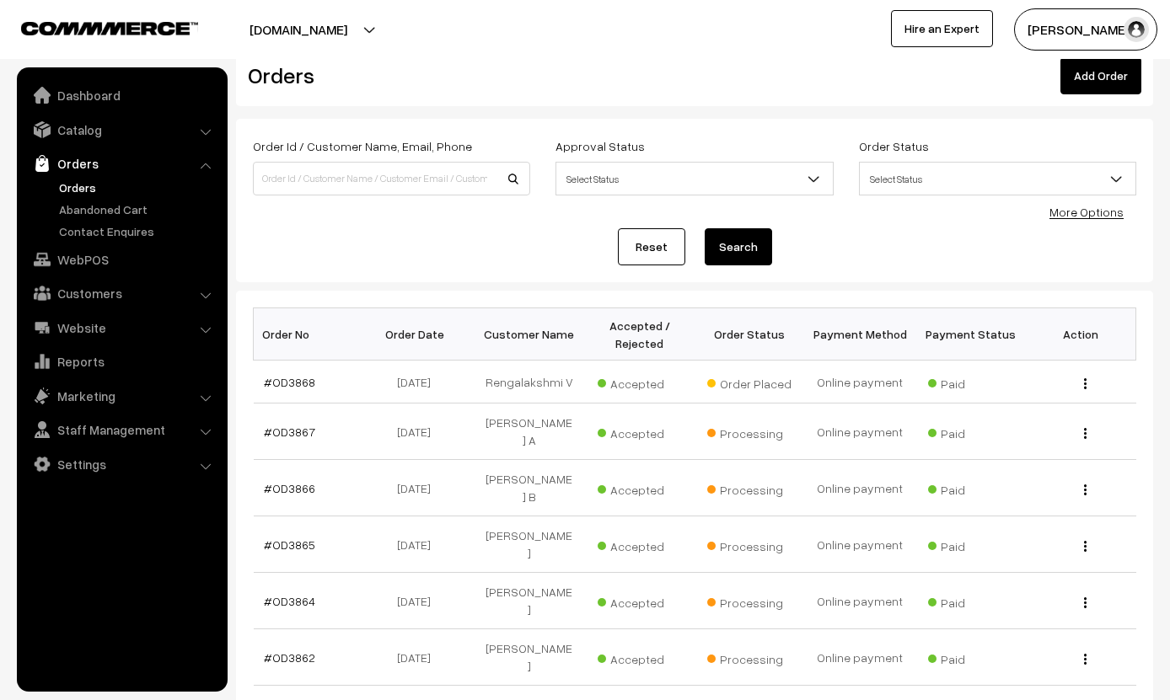
scroll to position [35, 0]
click at [276, 386] on link "#OD3868" at bounding box center [289, 382] width 51 height 14
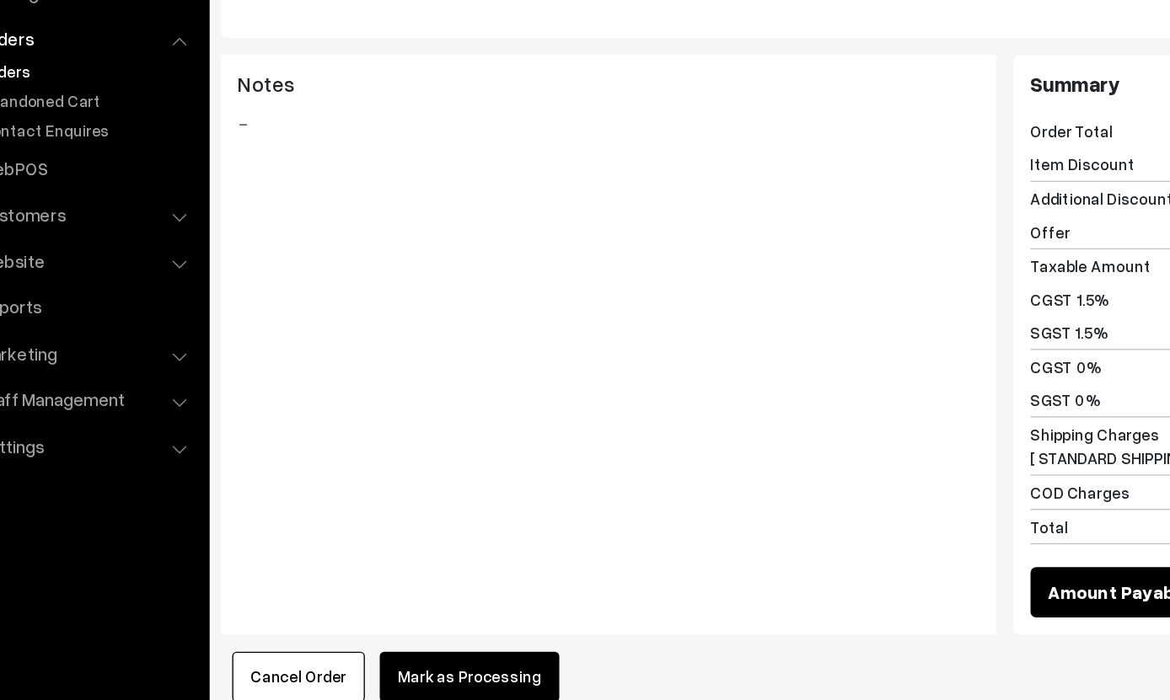
scroll to position [955, 0]
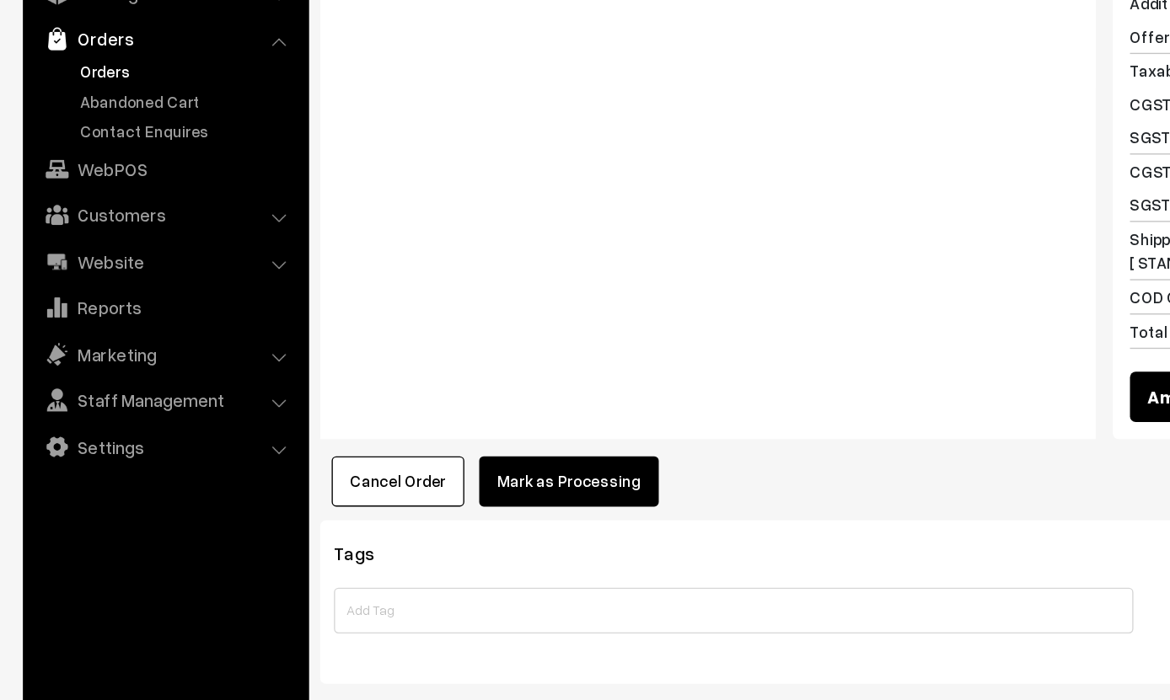
click at [426, 471] on button "Mark as Processing" at bounding box center [419, 489] width 132 height 37
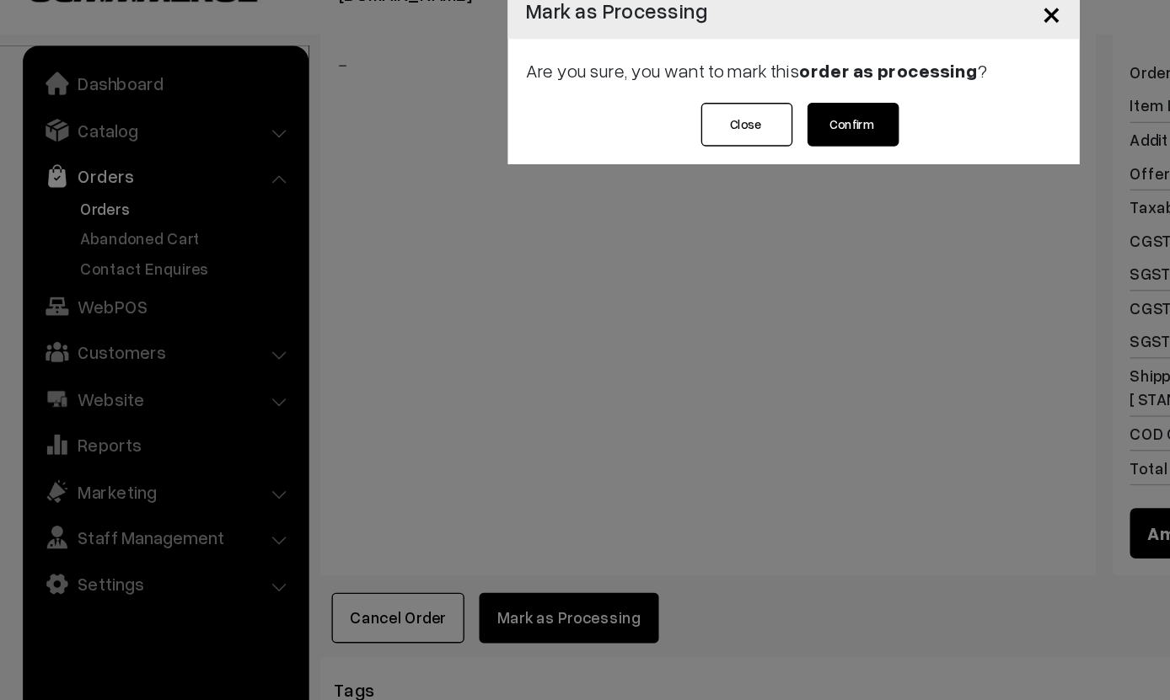
click at [629, 110] on button "Confirm" at bounding box center [628, 126] width 67 height 32
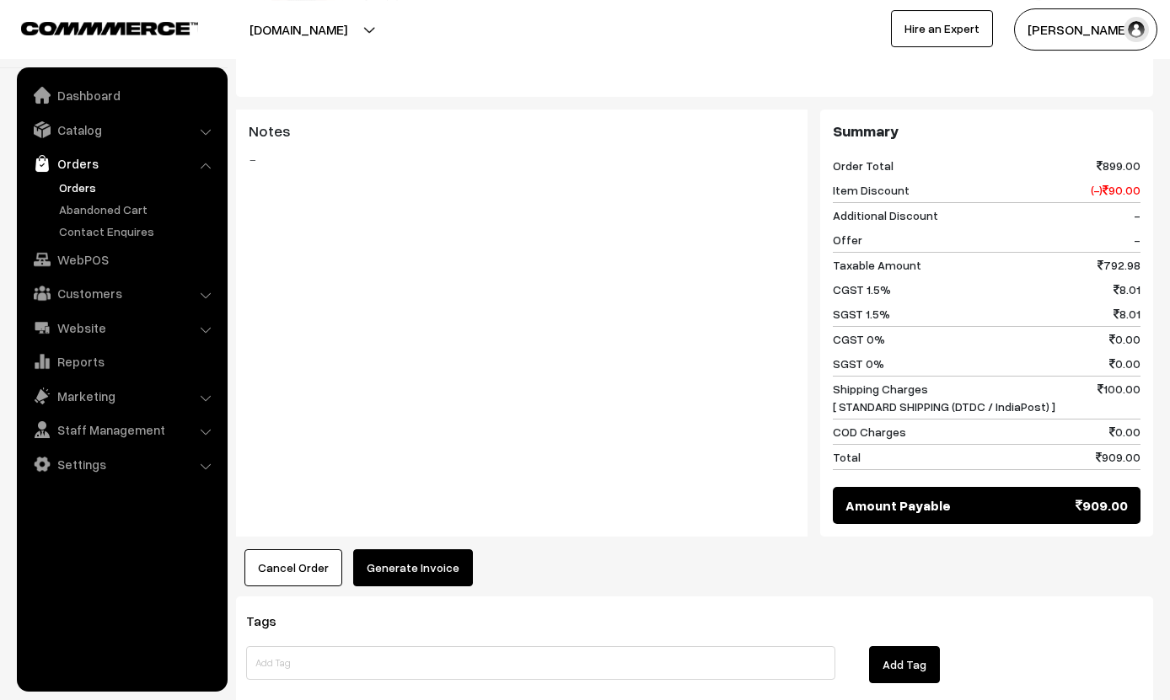
click at [442, 550] on button "Generate Invoice" at bounding box center [413, 568] width 120 height 37
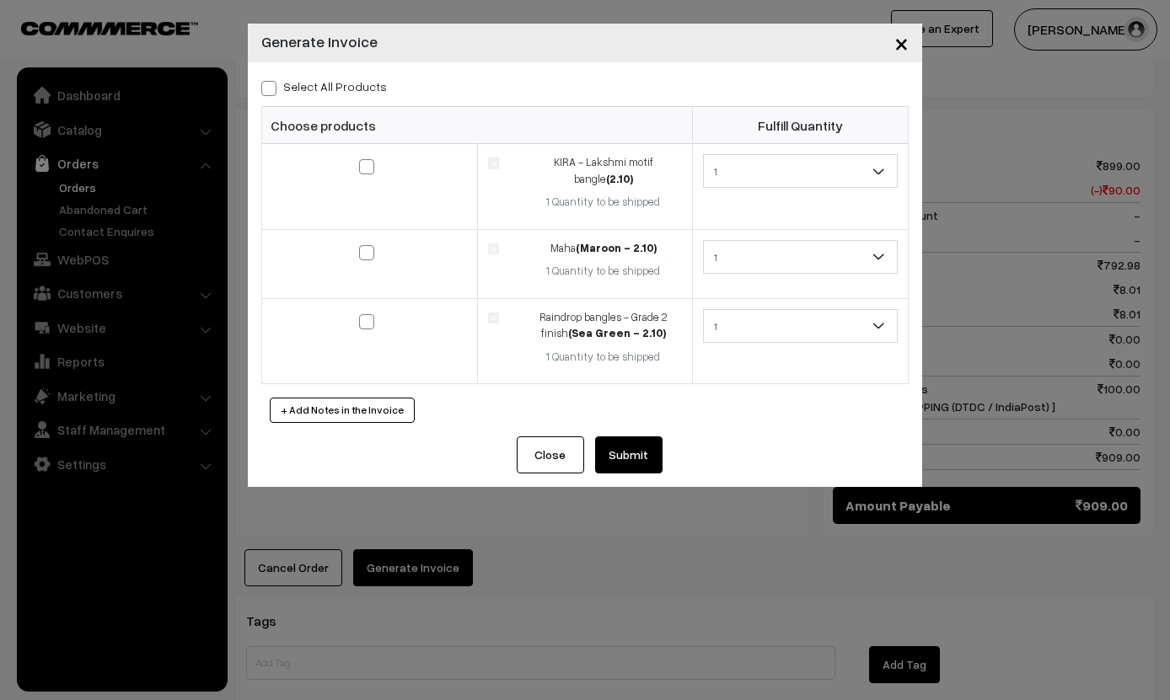
click at [291, 93] on label "Select All Products" at bounding box center [324, 87] width 126 height 18
click at [272, 91] on input "Select All Products" at bounding box center [266, 85] width 11 height 11
checkbox input "true"
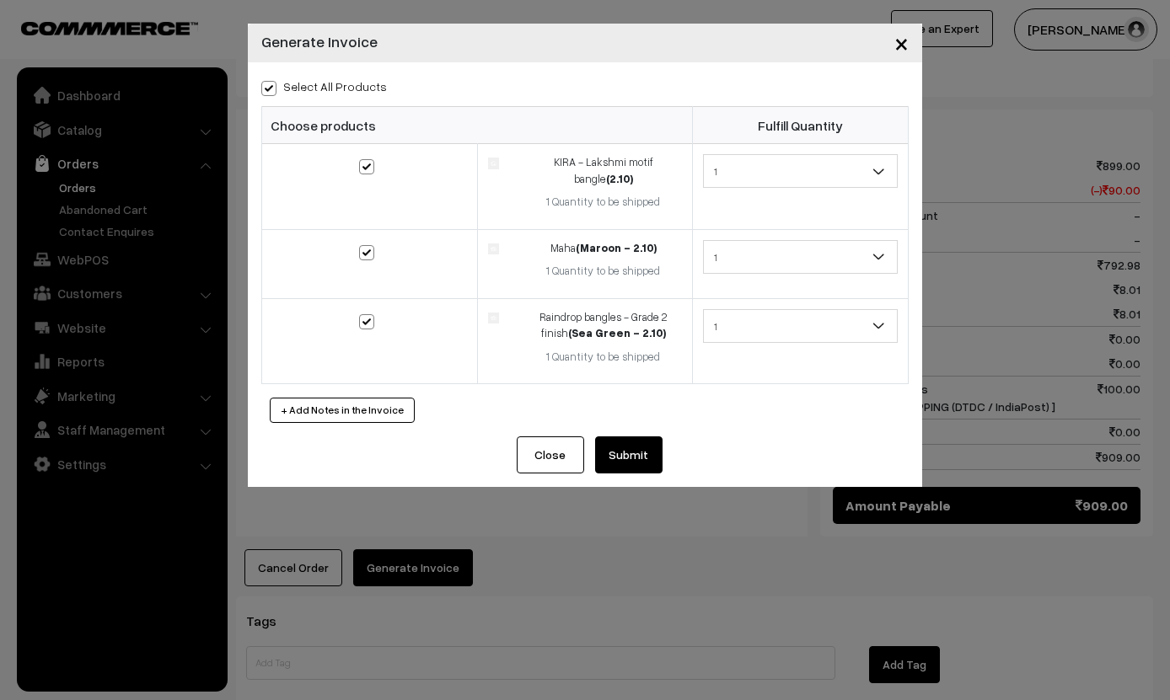
checkbox input "true"
click at [639, 437] on button "Submit" at bounding box center [628, 455] width 67 height 37
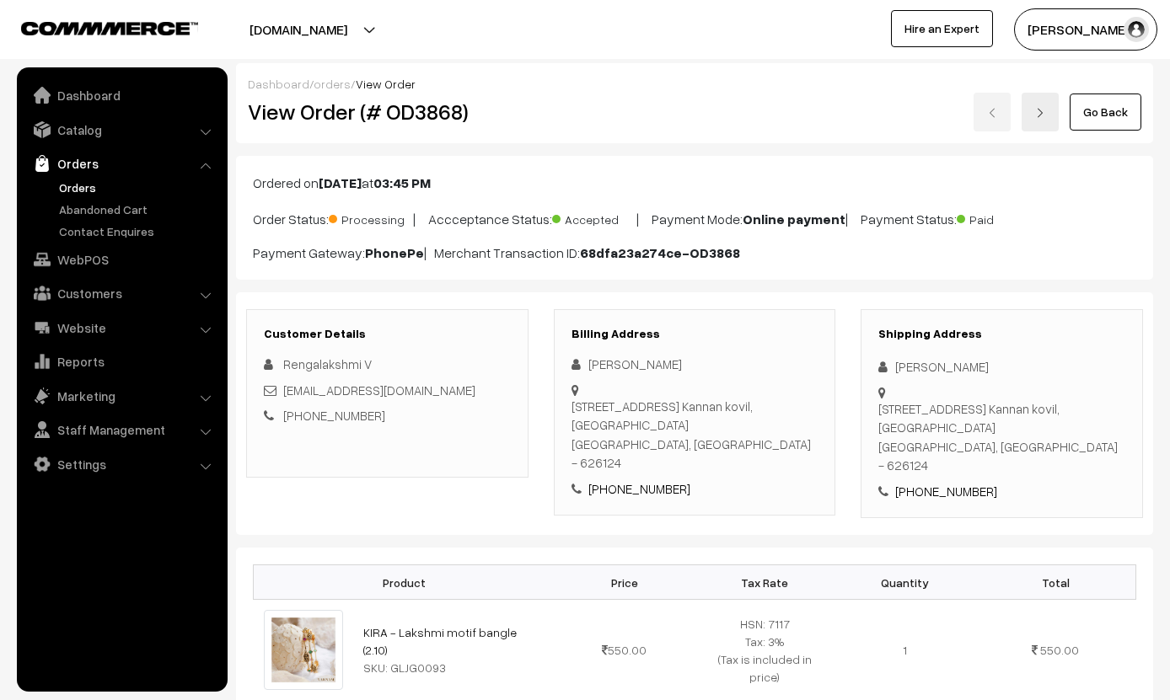
click at [1104, 83] on div "Dashboard / orders / View Order" at bounding box center [694, 84] width 893 height 18
click at [1099, 105] on link "Go Back" at bounding box center [1106, 112] width 72 height 37
